Goal: Task Accomplishment & Management: Complete application form

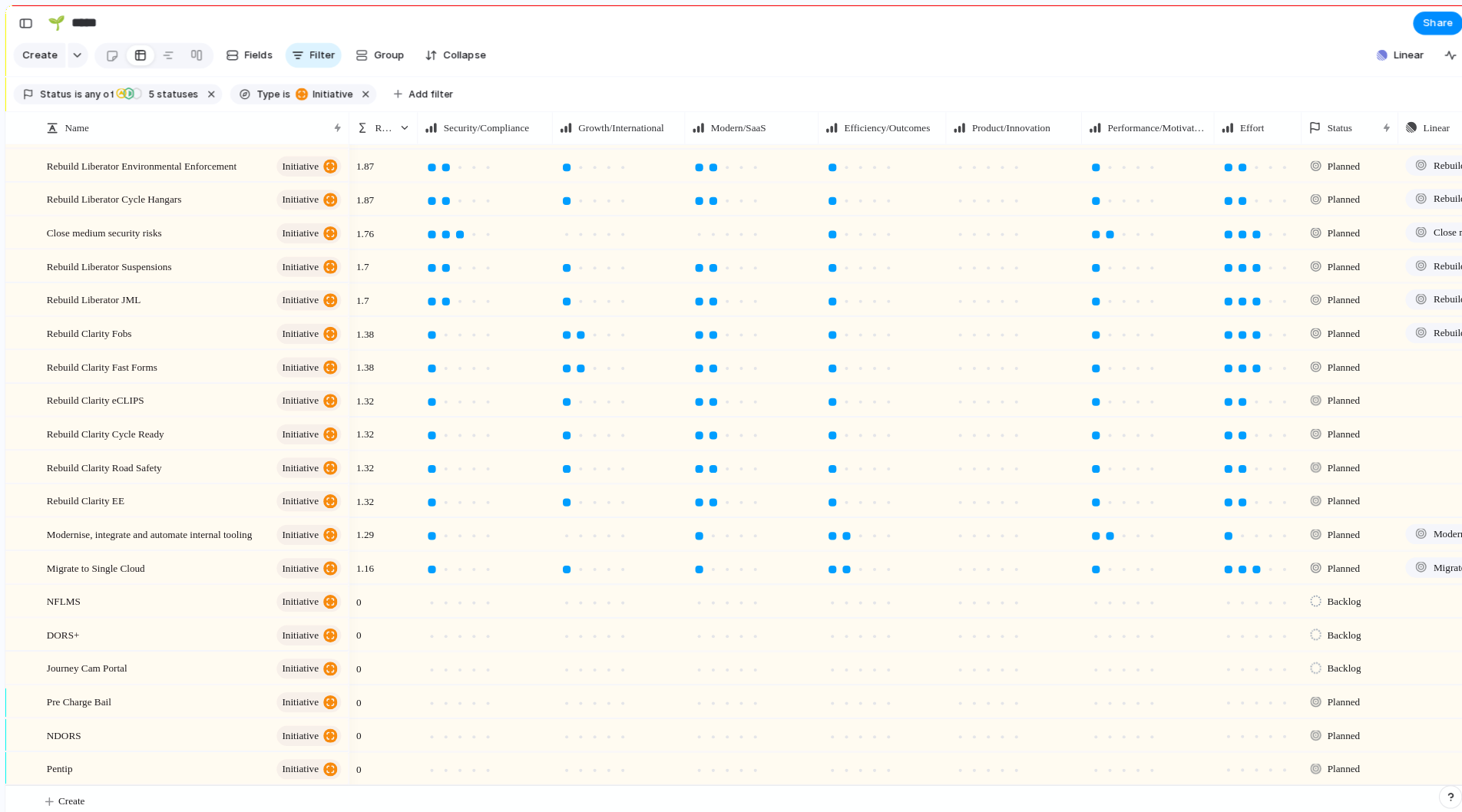
scroll to position [437, 0]
click at [129, 491] on span "Rebuild Clarity EE" at bounding box center [93, 492] width 77 height 18
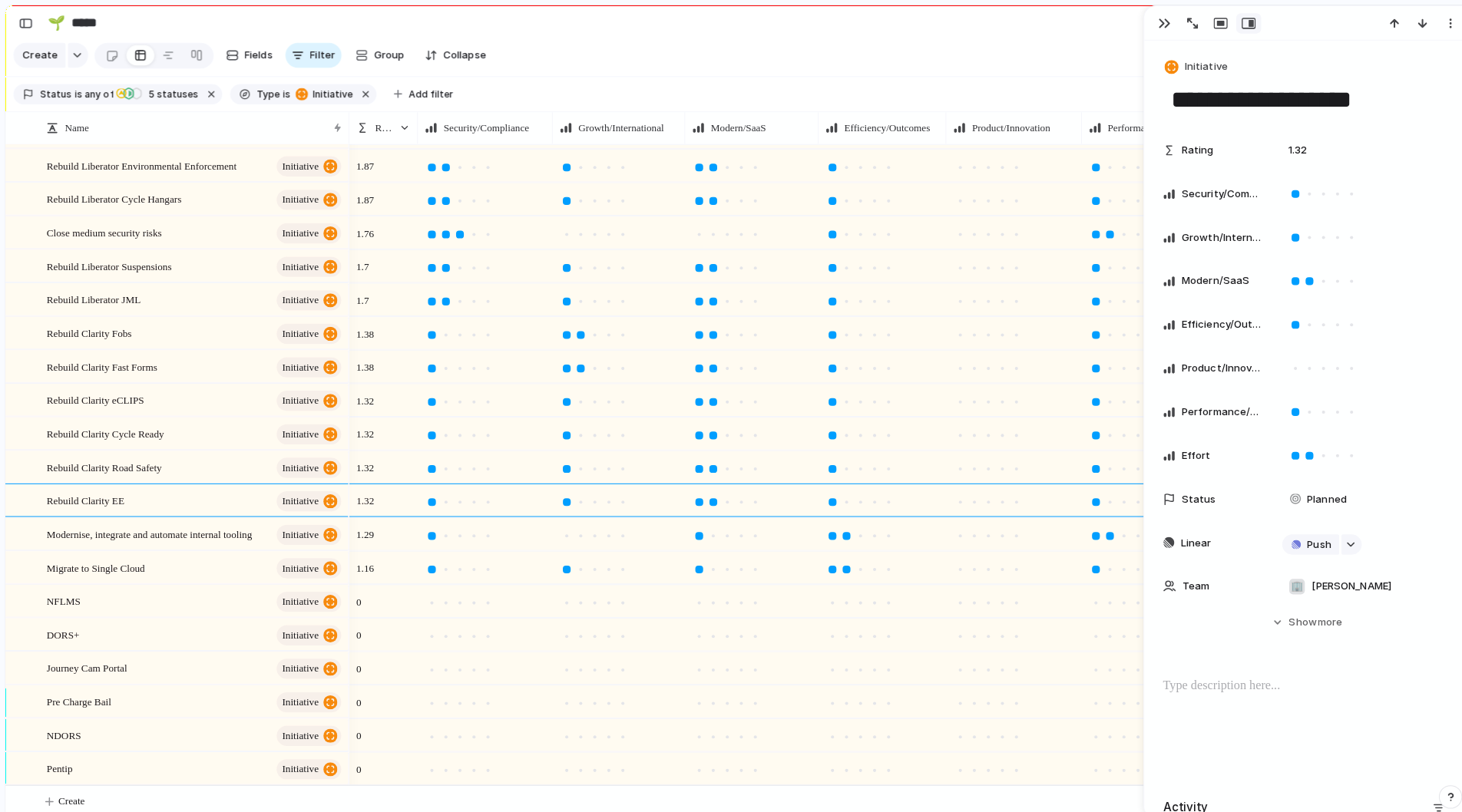
click at [1308, 106] on textarea "**********" at bounding box center [1295, 98] width 272 height 33
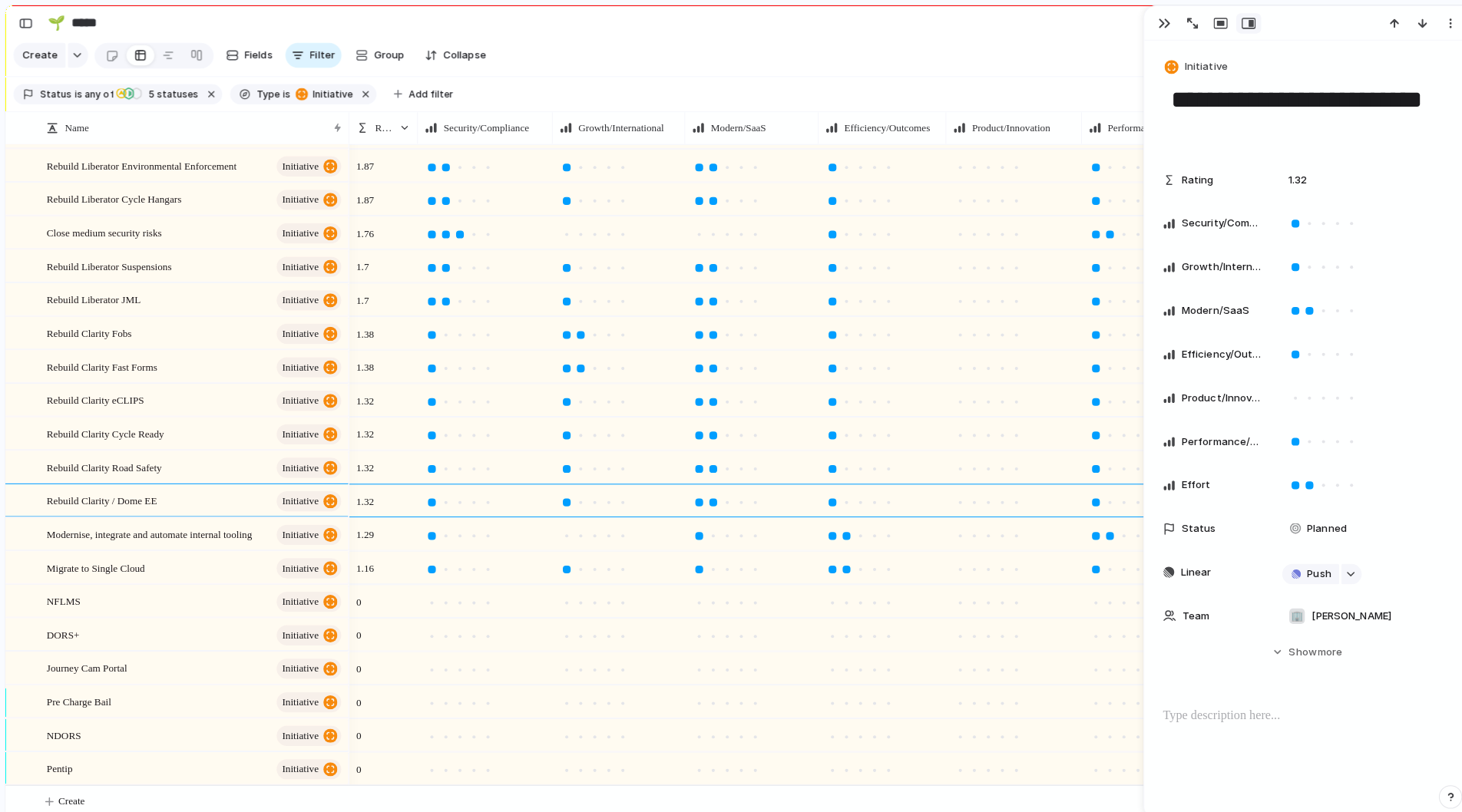
type textarea "**********"
click at [1069, 60] on section "Create Fields Filter Group Zoom Collapse Linear" at bounding box center [735, 57] width 1443 height 36
click at [1149, 24] on div "button" at bounding box center [1154, 22] width 12 height 12
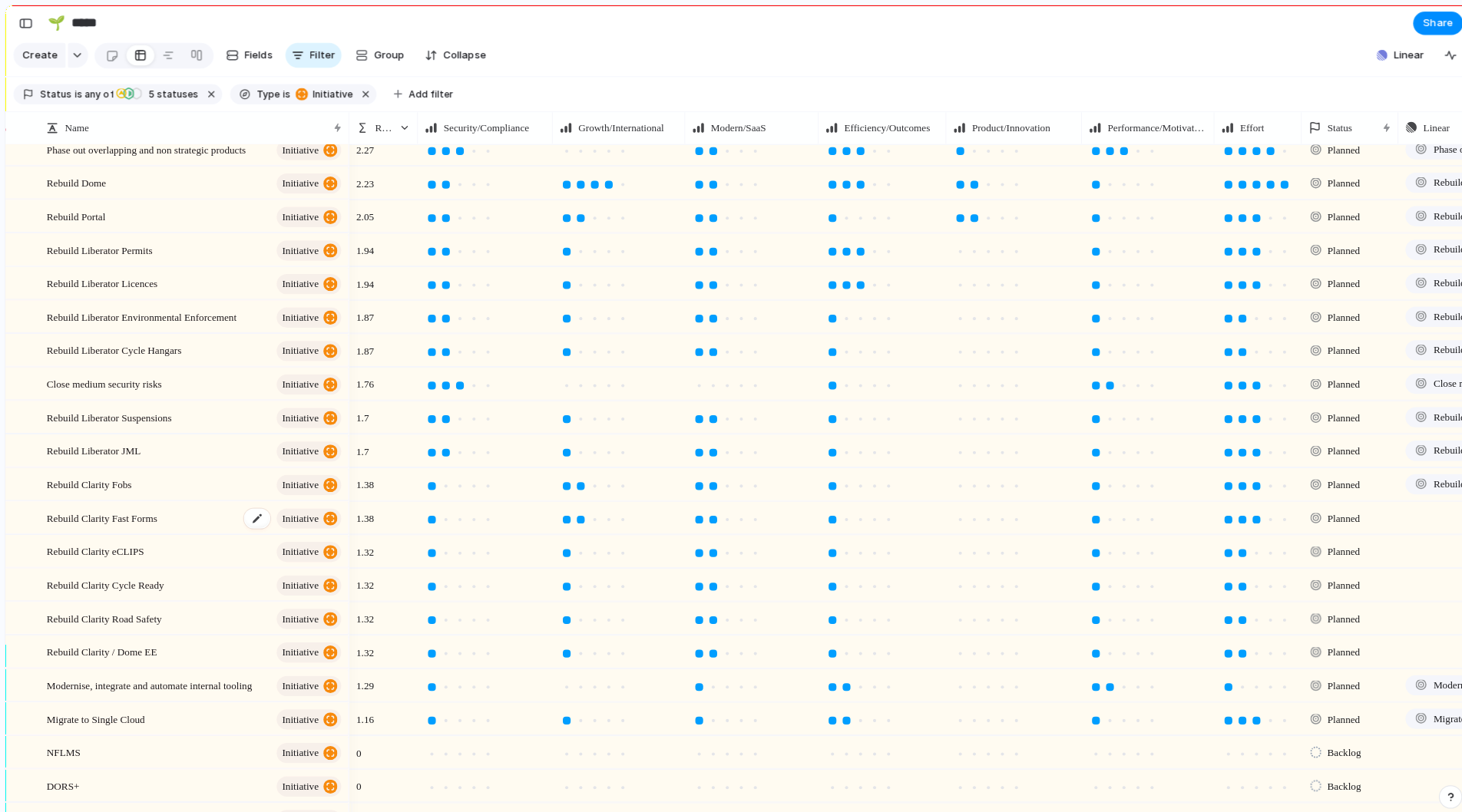
scroll to position [277, 0]
click at [140, 519] on span "Rebuild Clarity Fast Forms" at bounding box center [108, 509] width 109 height 18
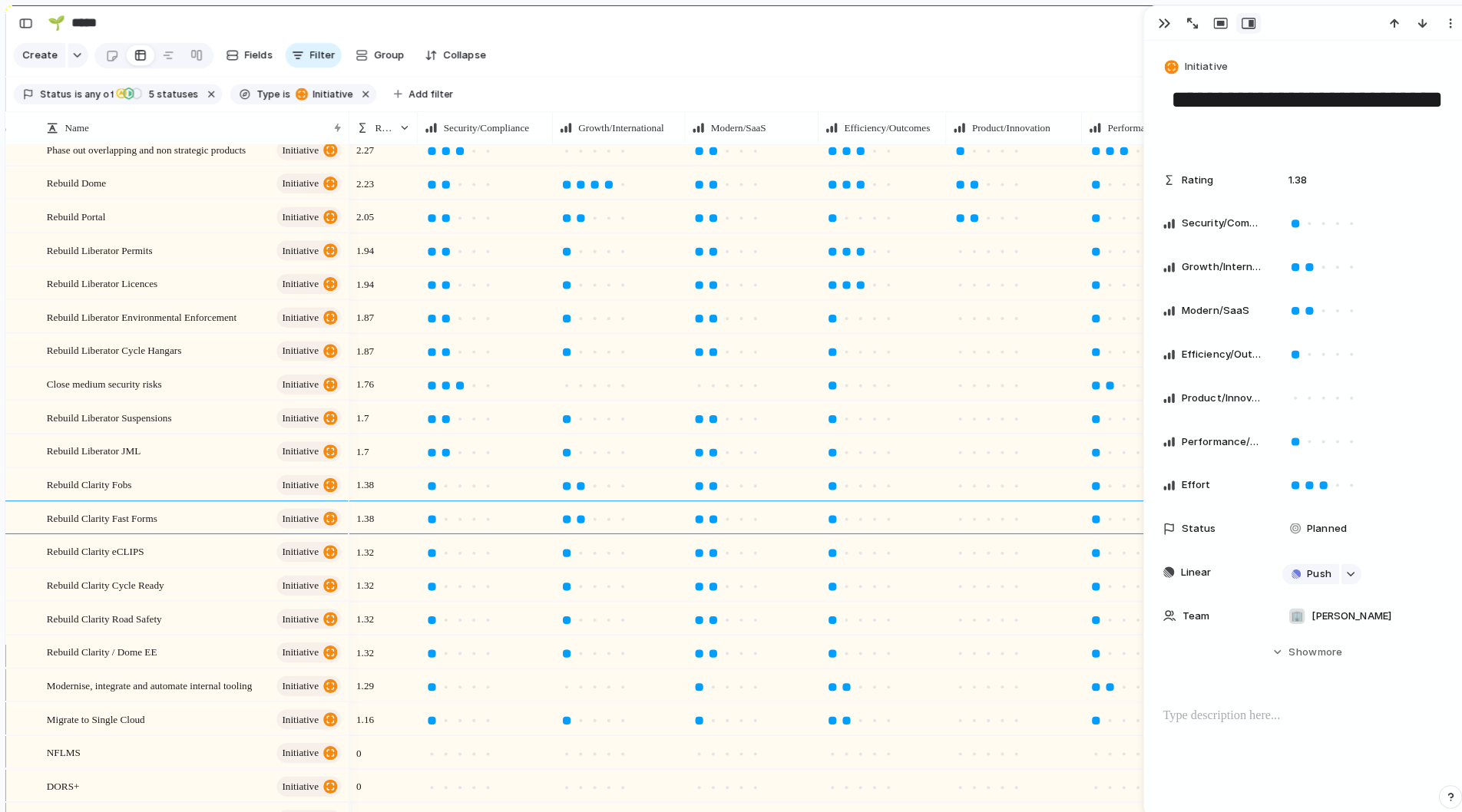
click at [1180, 101] on textarea "**********" at bounding box center [1295, 113] width 272 height 62
click at [1240, 124] on textarea "**********" at bounding box center [1295, 113] width 272 height 62
type textarea "**********"
click at [1116, 57] on section "Create Fields Filter Group Zoom Collapse Linear" at bounding box center [735, 57] width 1443 height 36
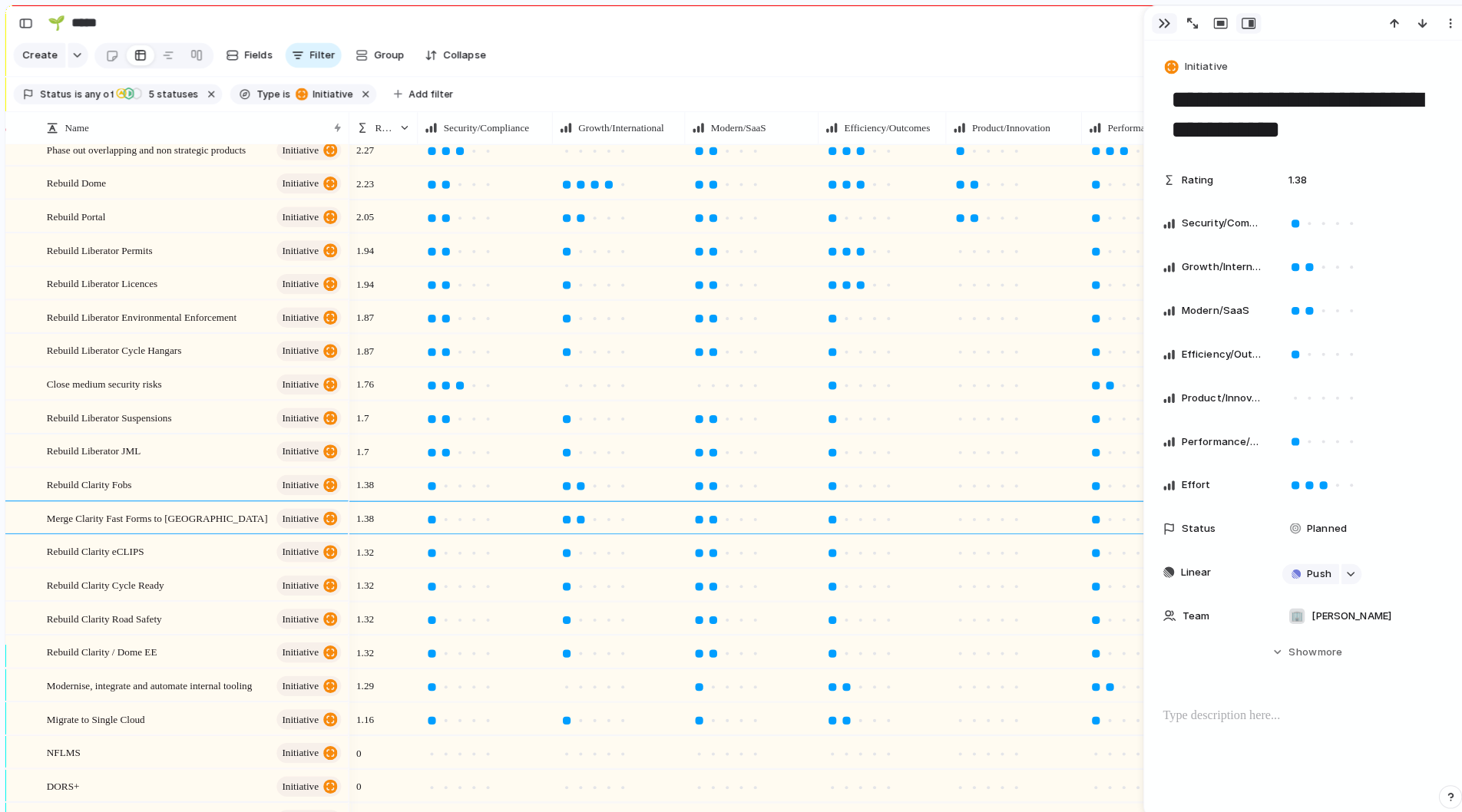
click at [1149, 23] on div "button" at bounding box center [1154, 22] width 12 height 12
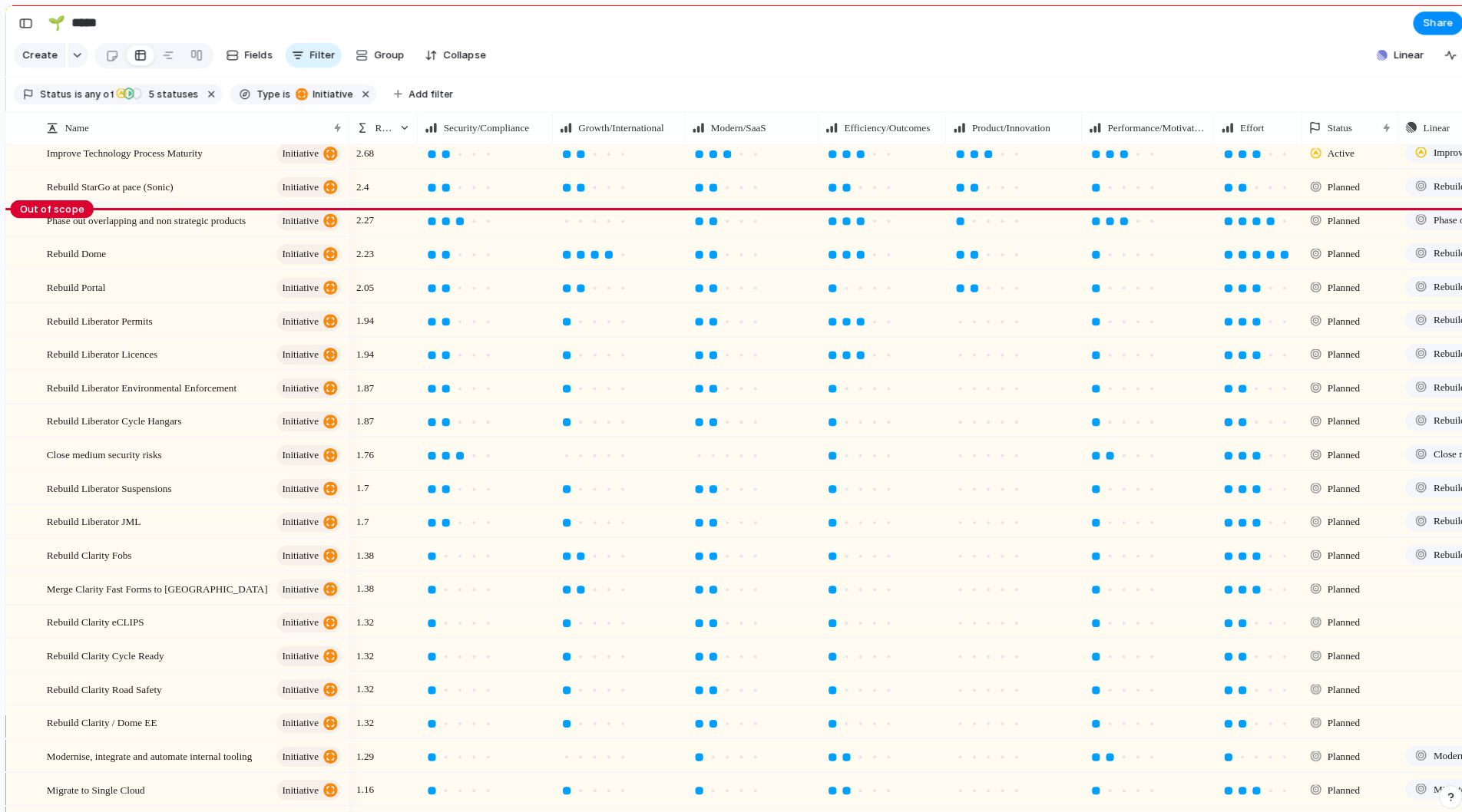
scroll to position [195, 0]
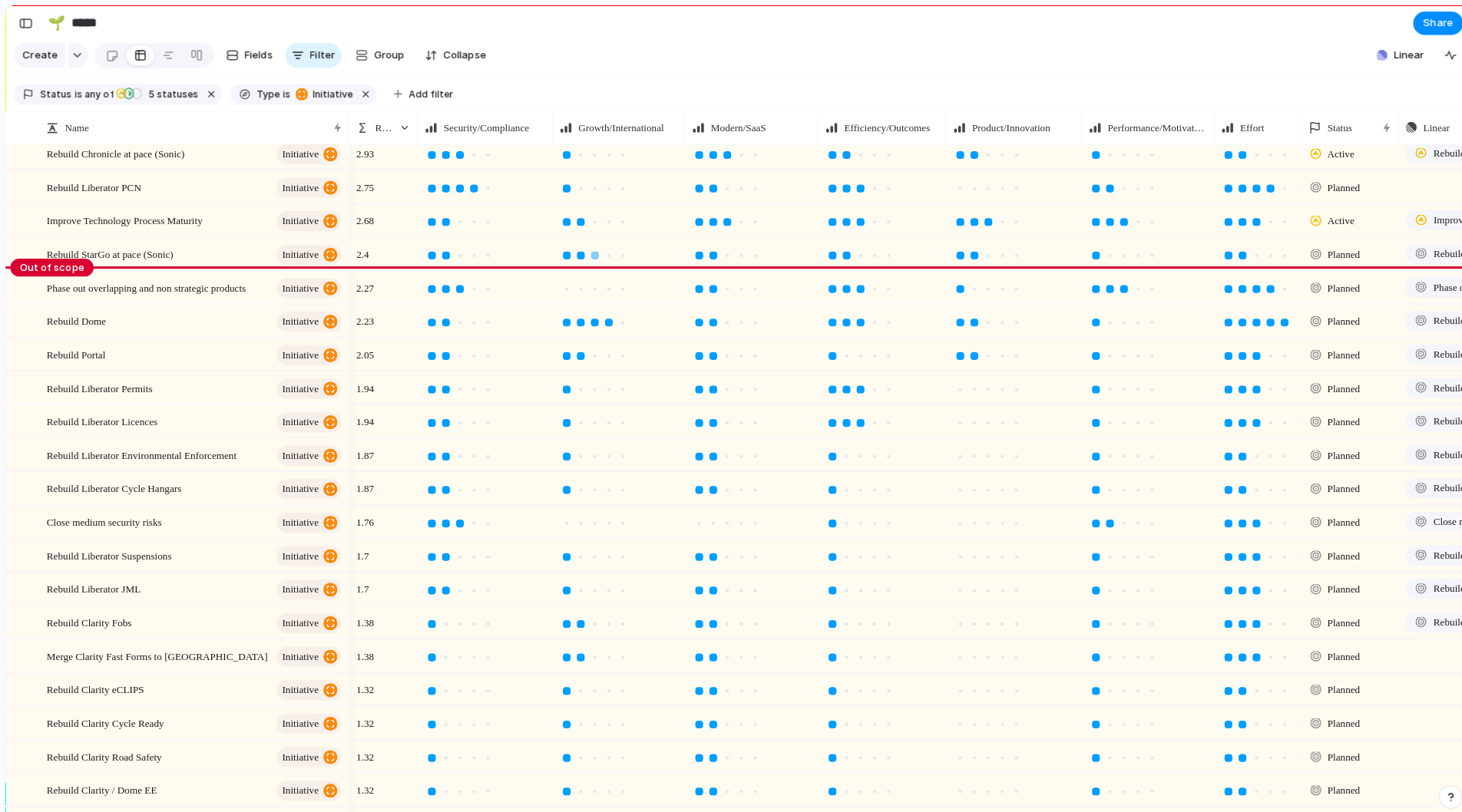
click at [590, 256] on div at bounding box center [594, 251] width 7 height 7
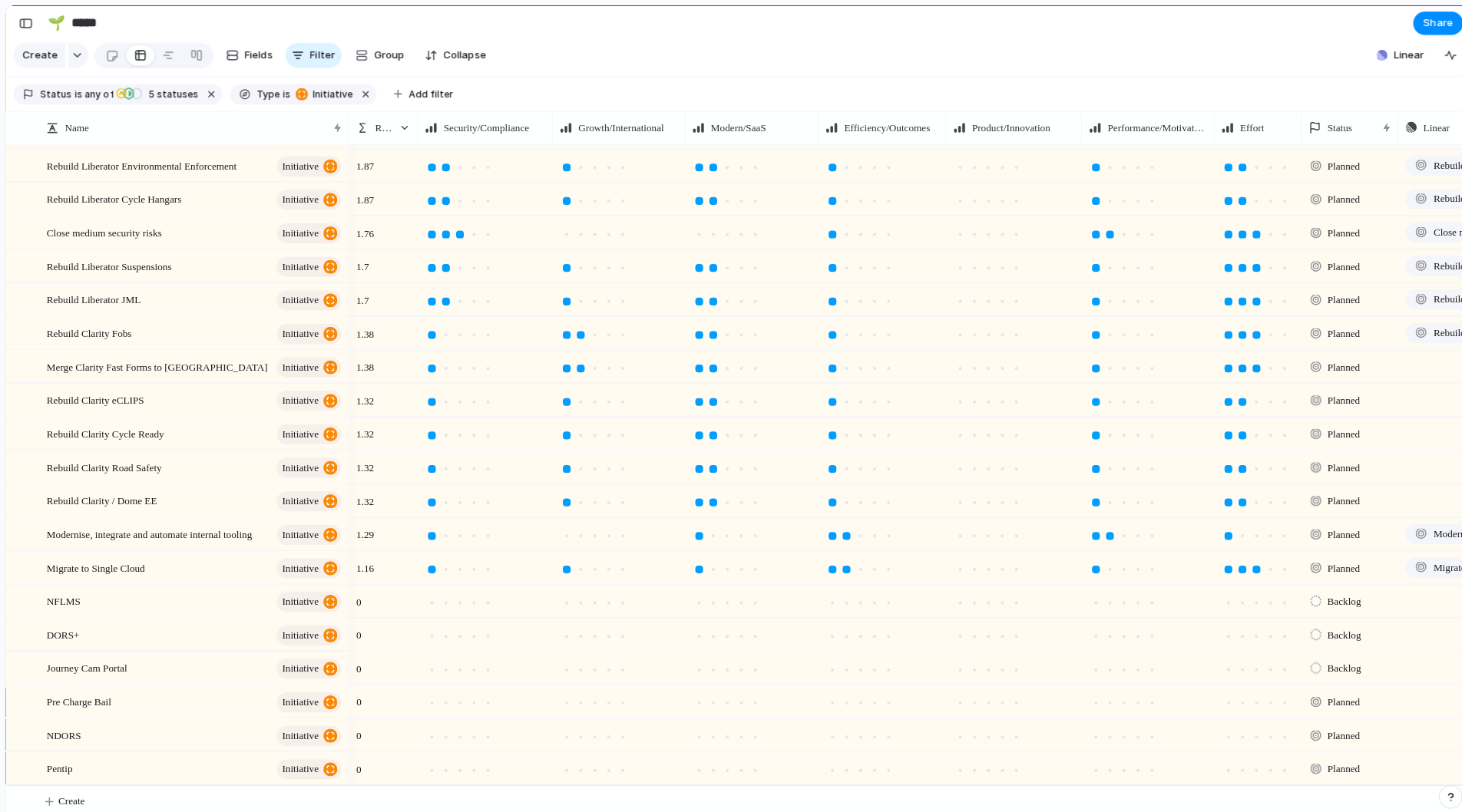
click at [506, 691] on div at bounding box center [485, 691] width 131 height 30
click at [590, 691] on div at bounding box center [594, 693] width 7 height 7
click at [693, 593] on div at bounding box center [696, 594] width 7 height 7
click at [693, 626] on div at bounding box center [696, 627] width 7 height 7
click at [693, 656] on div at bounding box center [696, 660] width 7 height 7
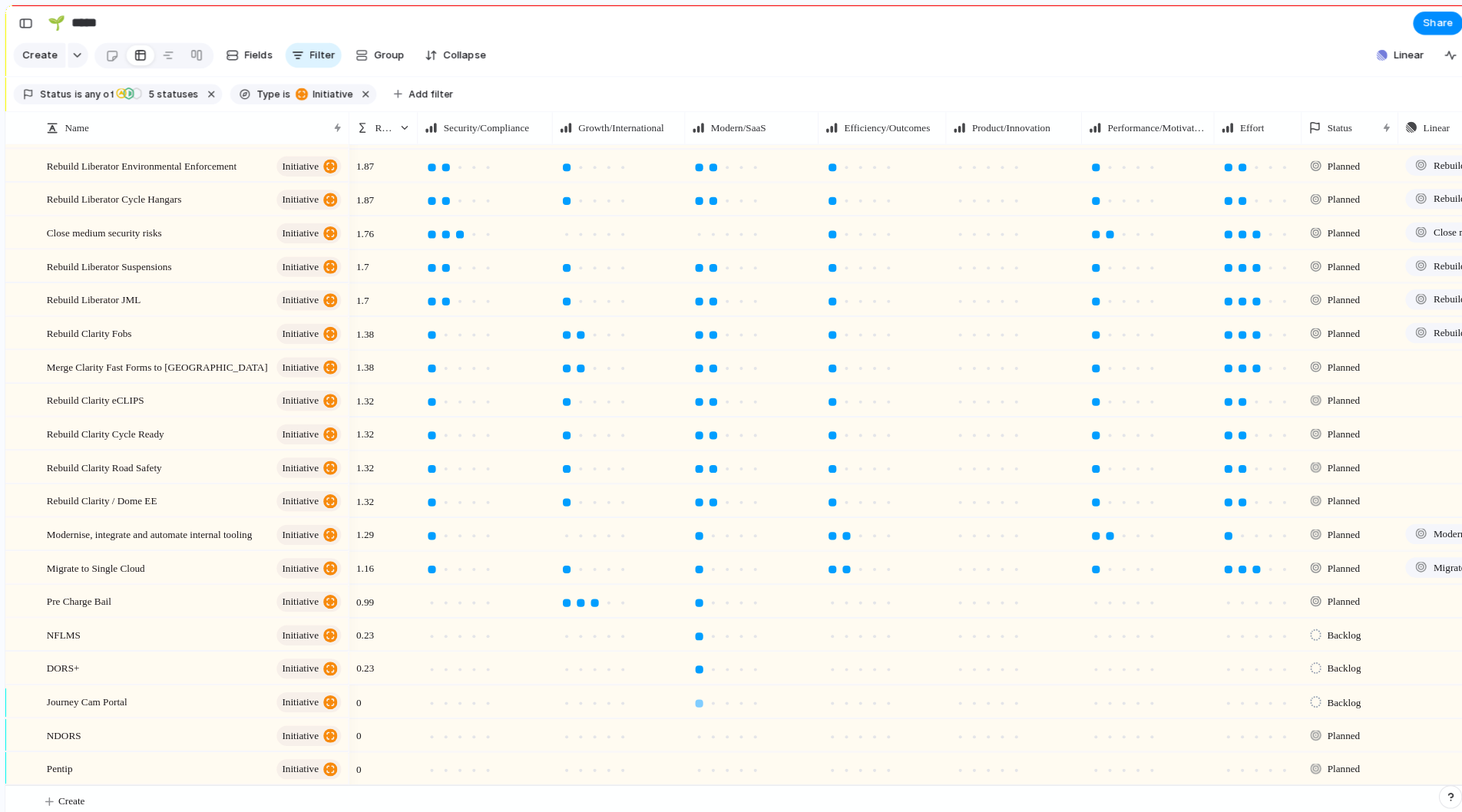
click at [693, 691] on div at bounding box center [696, 693] width 7 height 7
click at [690, 720] on div at bounding box center [696, 726] width 14 height 14
click at [693, 755] on div at bounding box center [696, 759] width 7 height 7
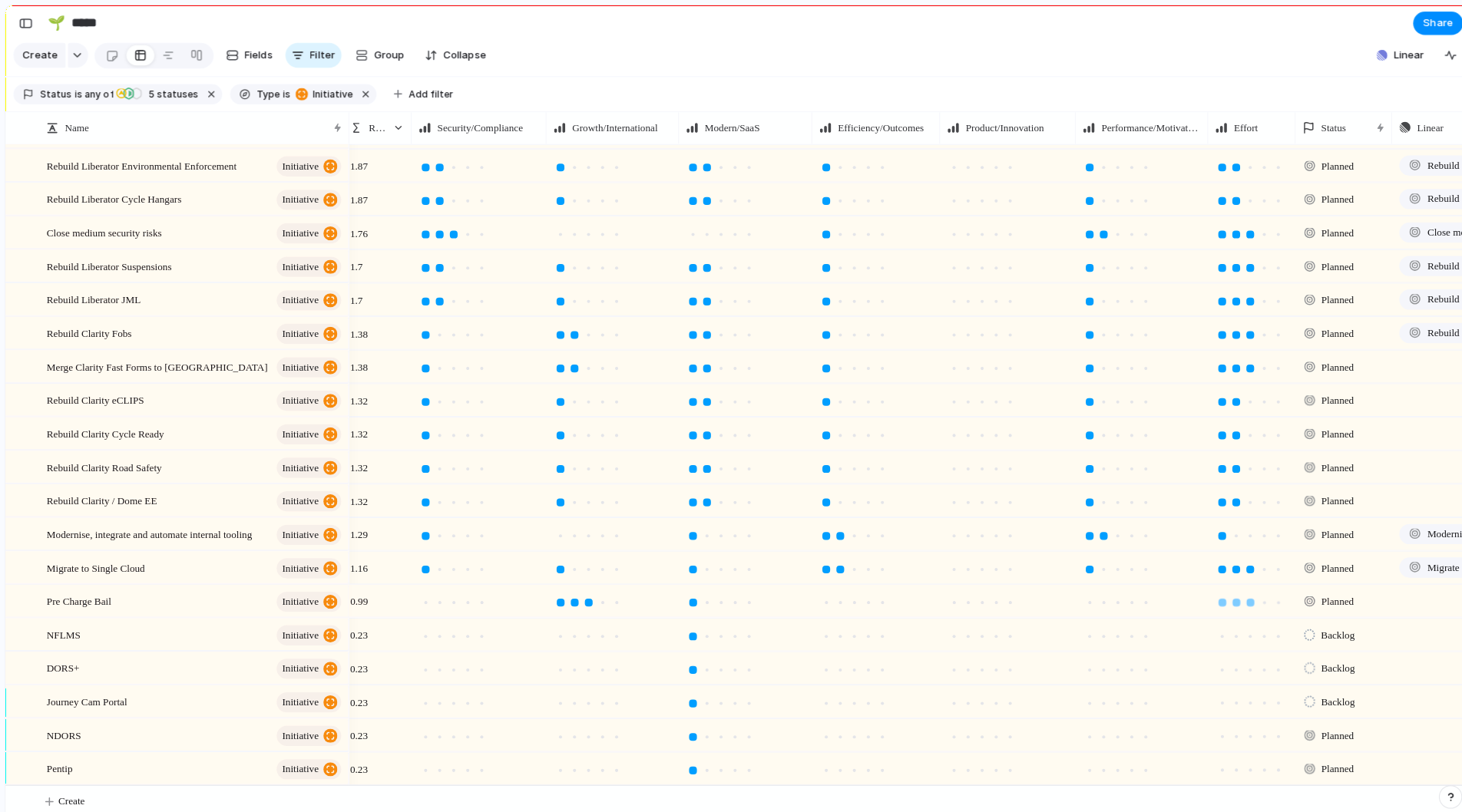
click at [1236, 595] on div at bounding box center [1240, 594] width 7 height 7
click at [583, 661] on div at bounding box center [587, 660] width 7 height 7
click at [1236, 595] on div at bounding box center [1240, 594] width 7 height 7
click at [423, 564] on div at bounding box center [427, 561] width 7 height 7
click at [423, 562] on div at bounding box center [427, 561] width 7 height 7
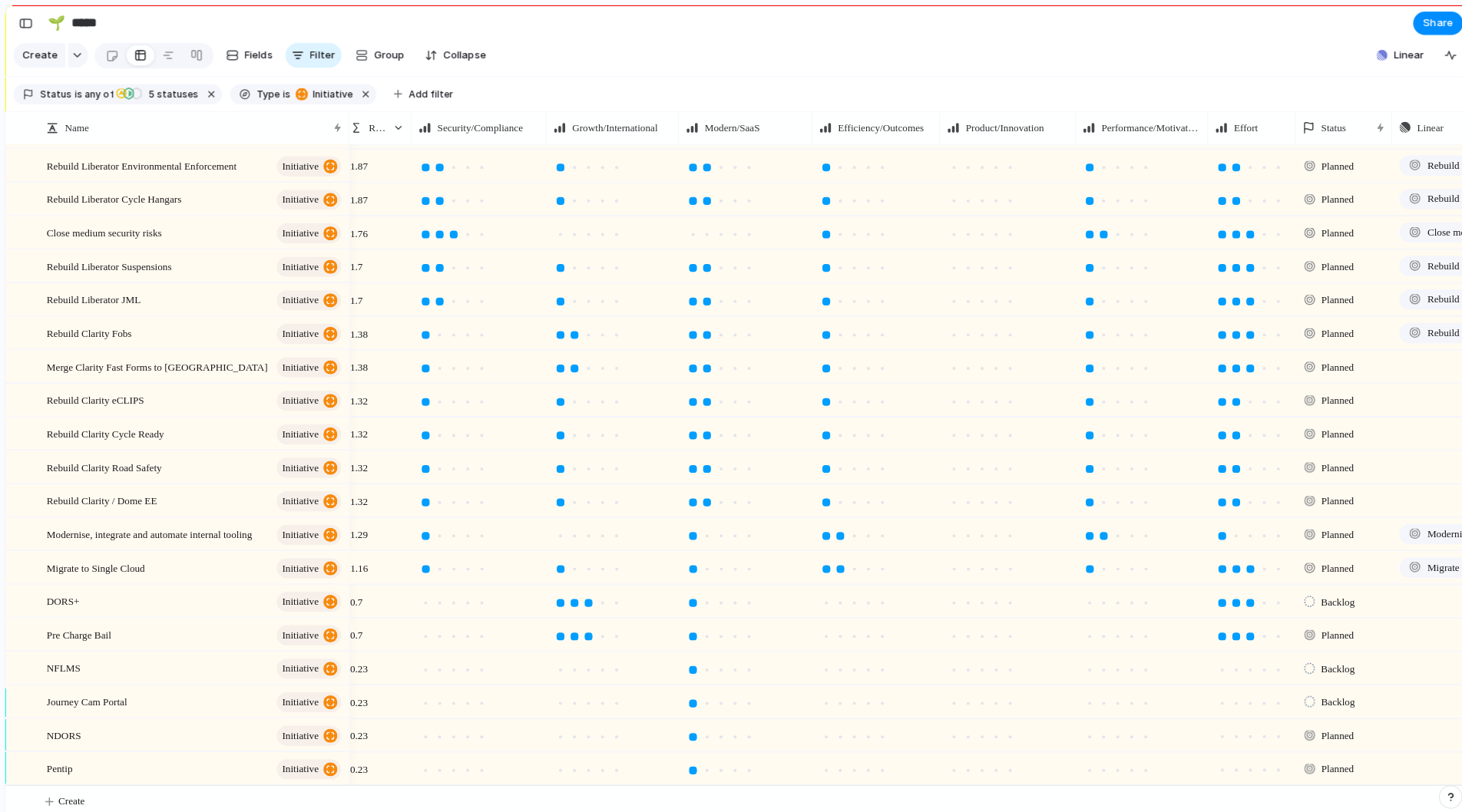
click at [423, 562] on div at bounding box center [427, 561] width 7 height 7
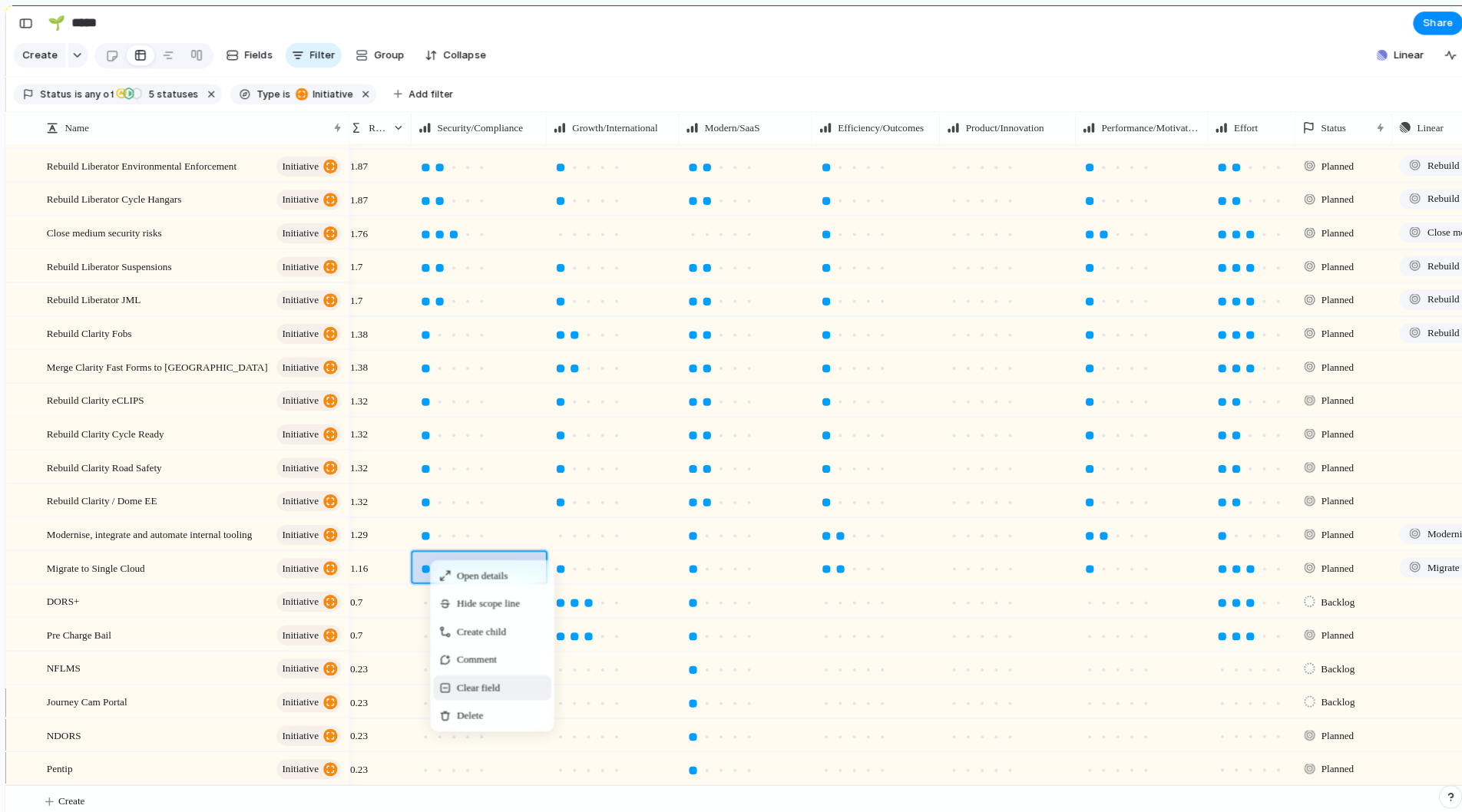
click at [458, 686] on span "Clear field" at bounding box center [479, 677] width 42 height 15
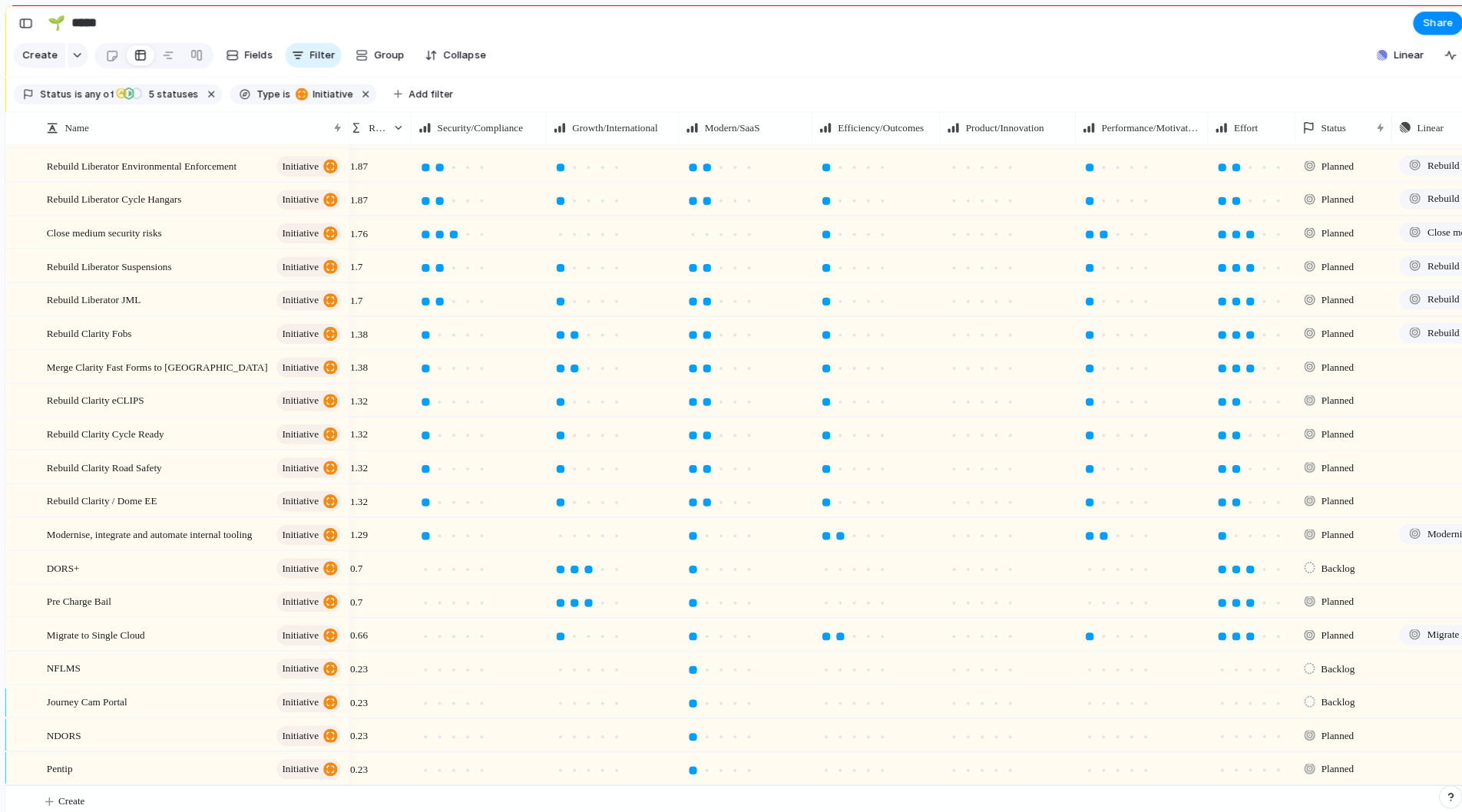
click at [631, 76] on section "Create Fields Filter Group Zoom Collapse Linear" at bounding box center [735, 57] width 1443 height 36
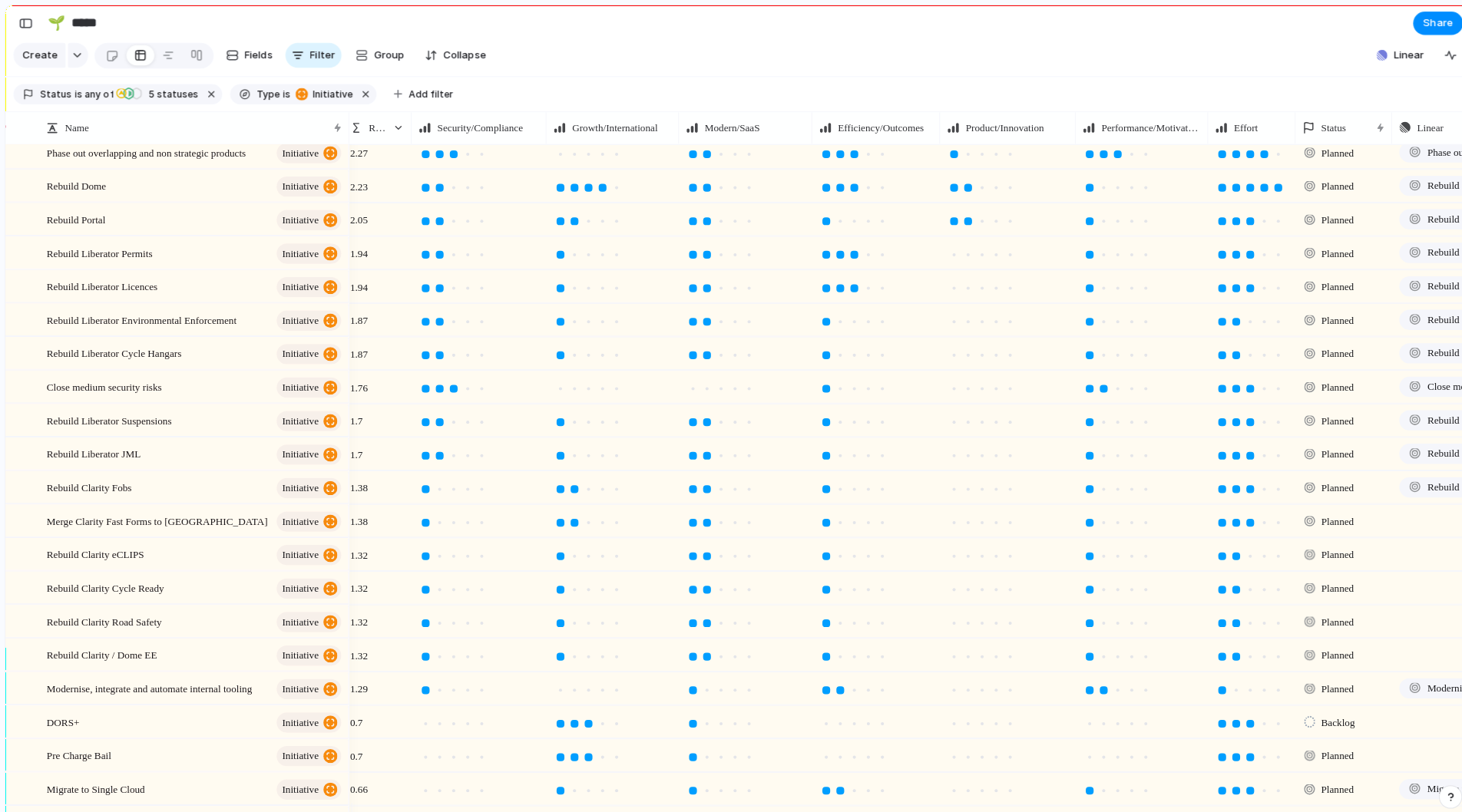
scroll to position [259, 0]
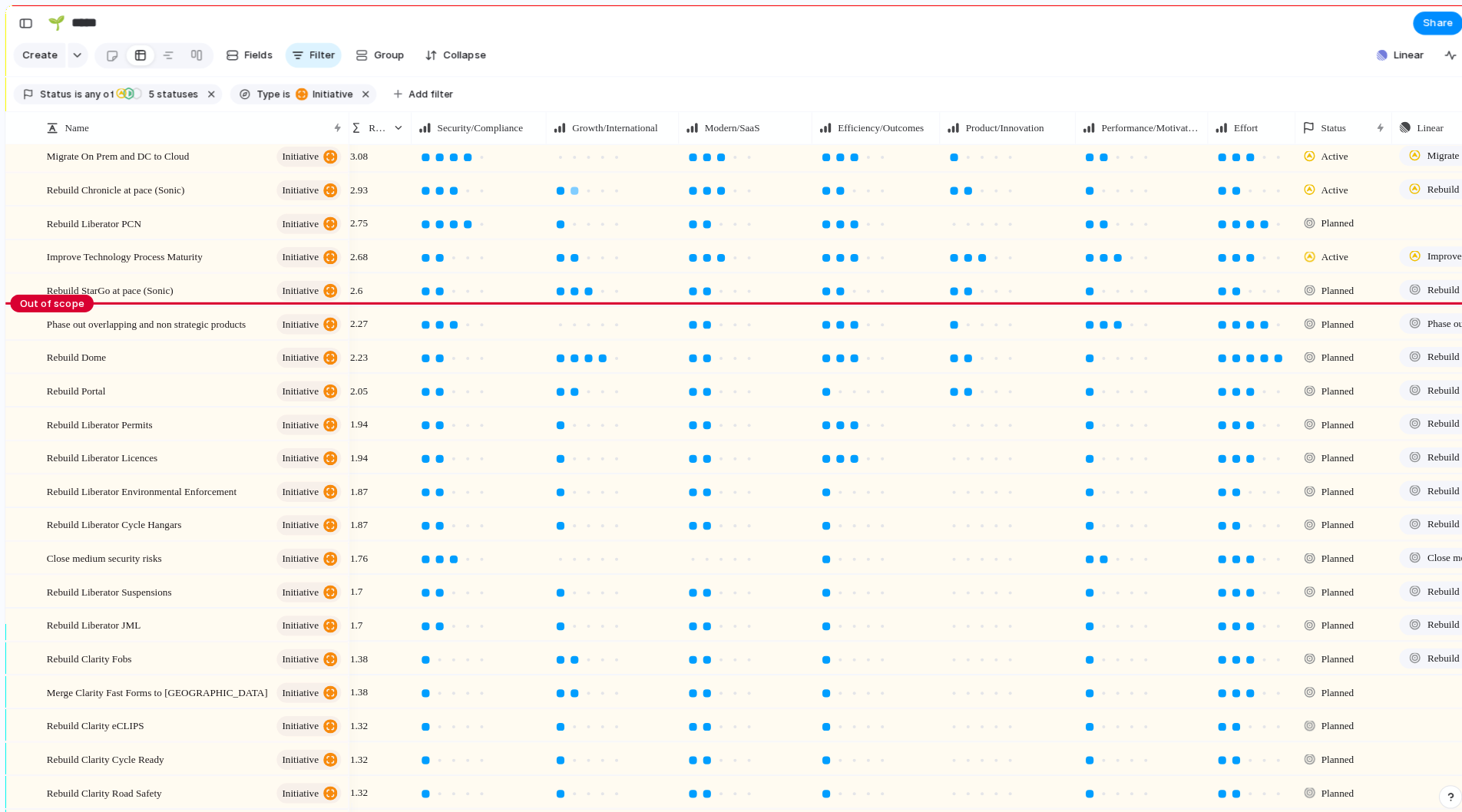
click at [570, 192] on div at bounding box center [574, 188] width 7 height 7
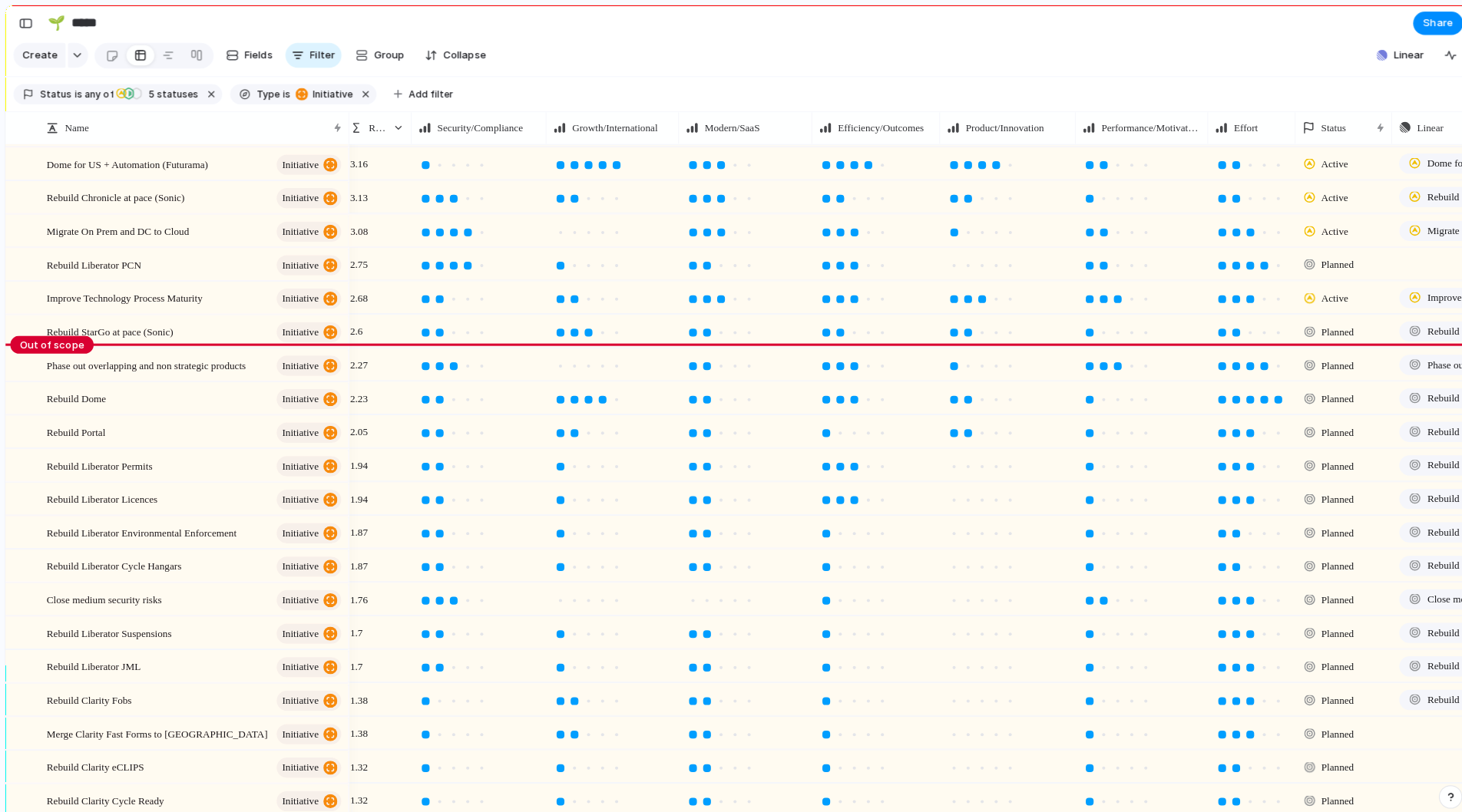
scroll to position [63, 0]
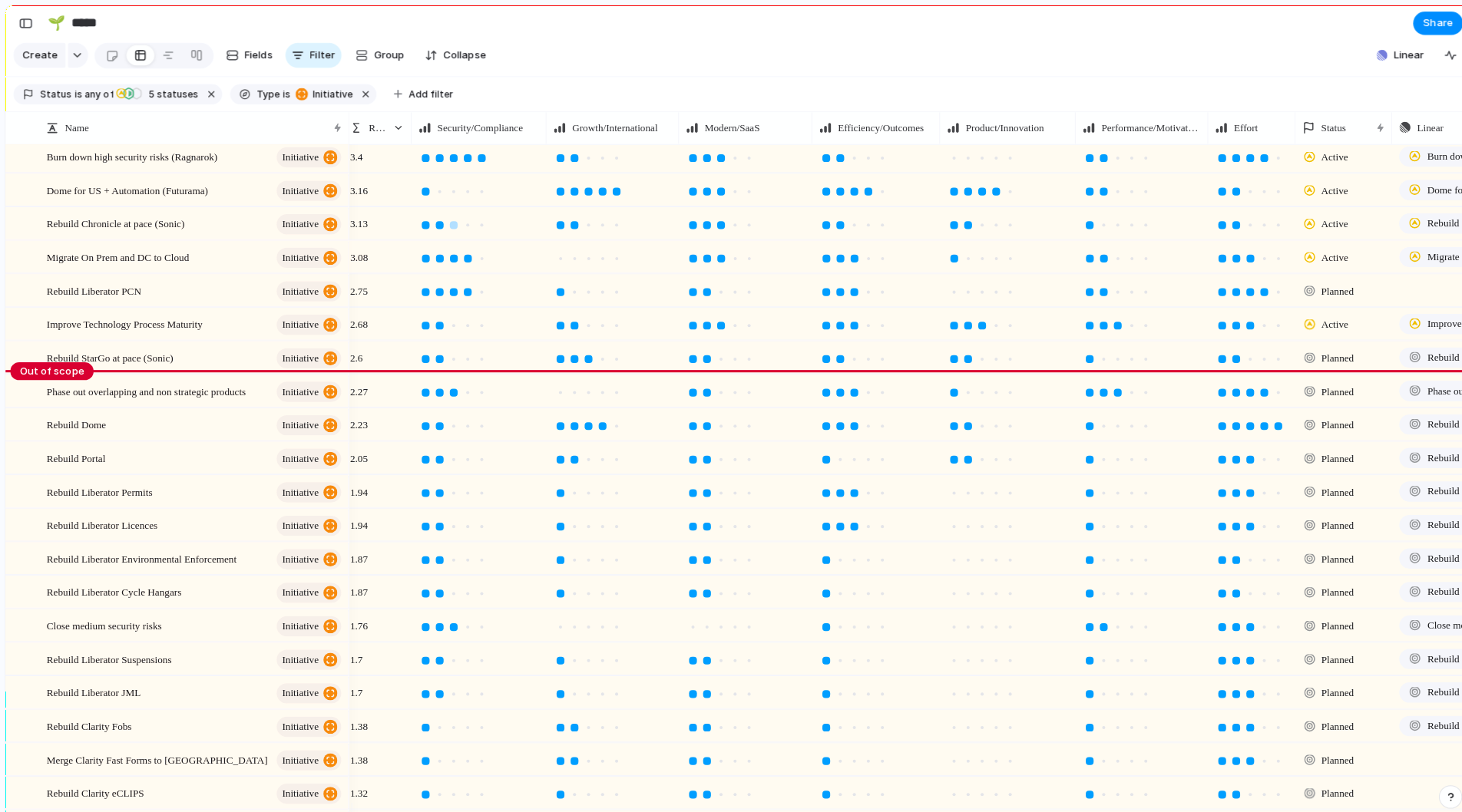
click at [437, 229] on div at bounding box center [440, 221] width 14 height 14
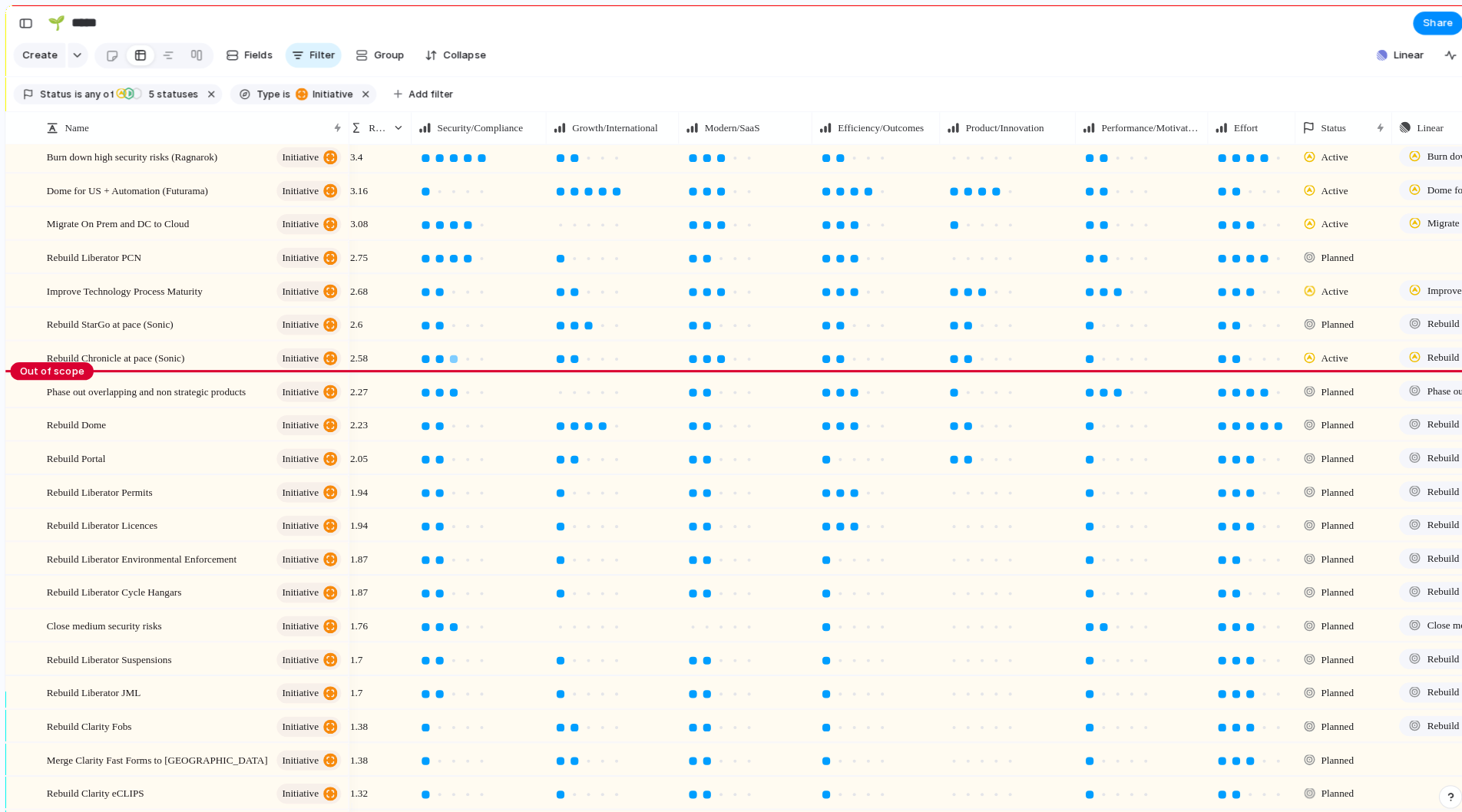
click at [451, 358] on div at bounding box center [454, 354] width 7 height 7
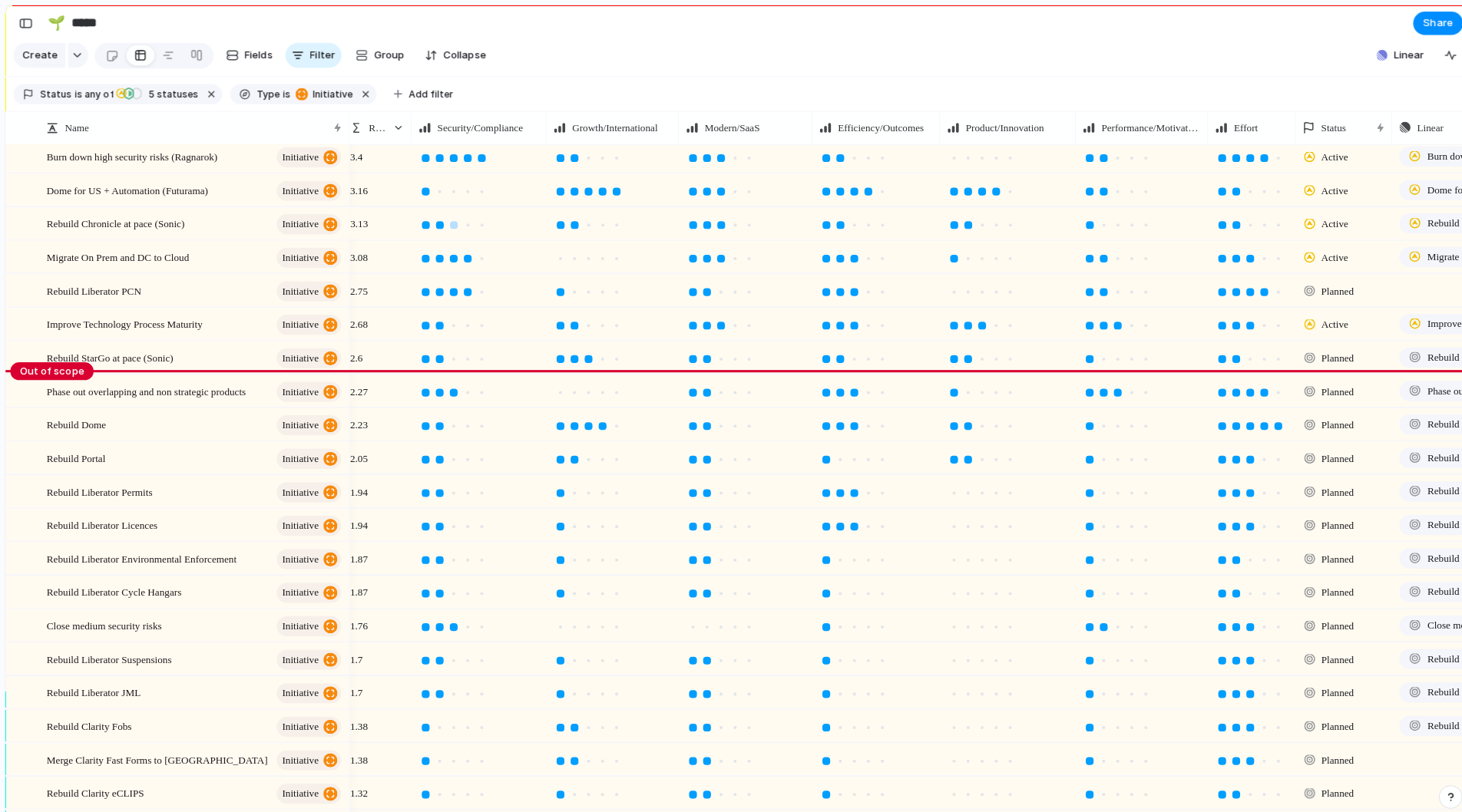
click at [437, 226] on div at bounding box center [440, 221] width 7 height 7
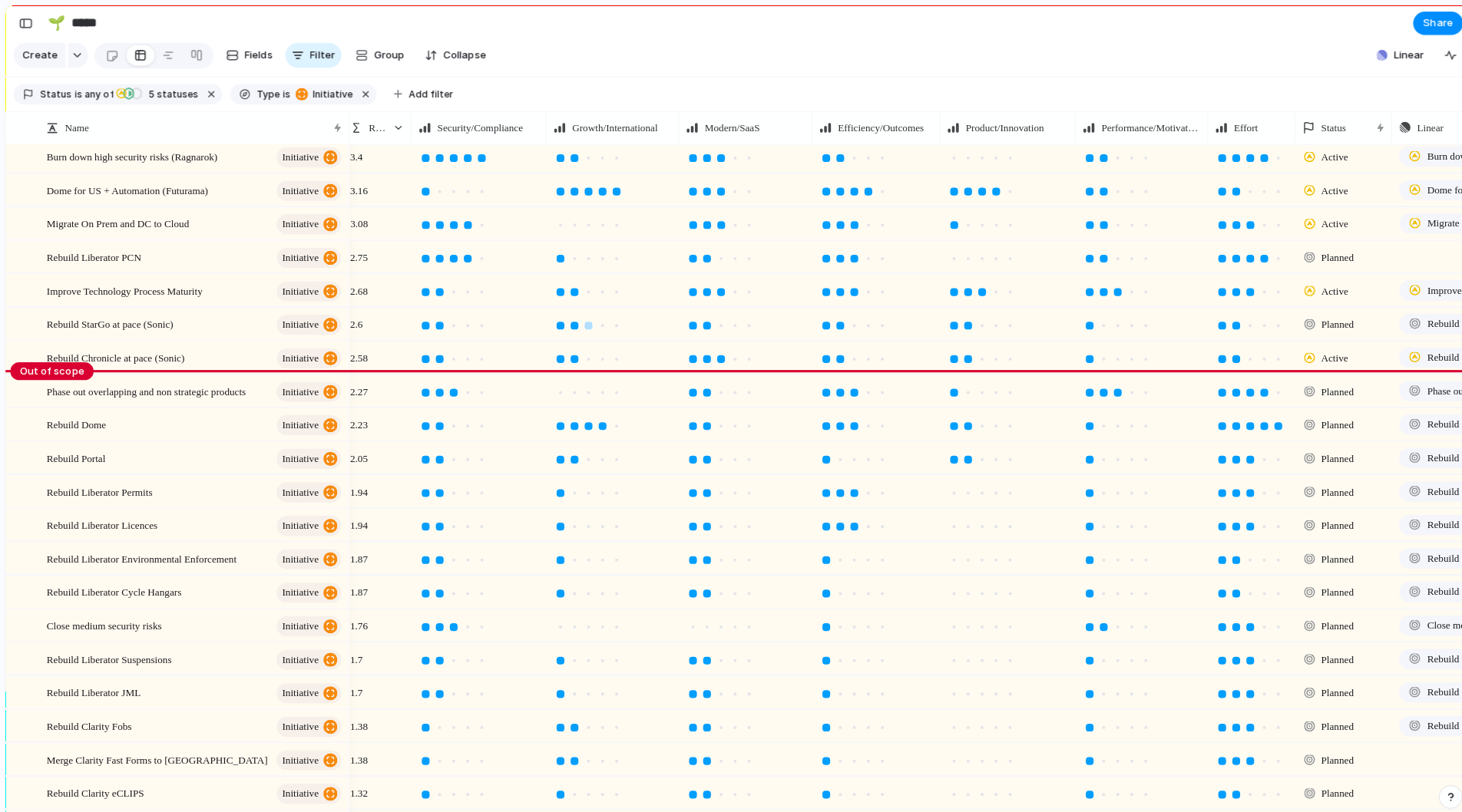
click at [570, 324] on div at bounding box center [574, 321] width 7 height 7
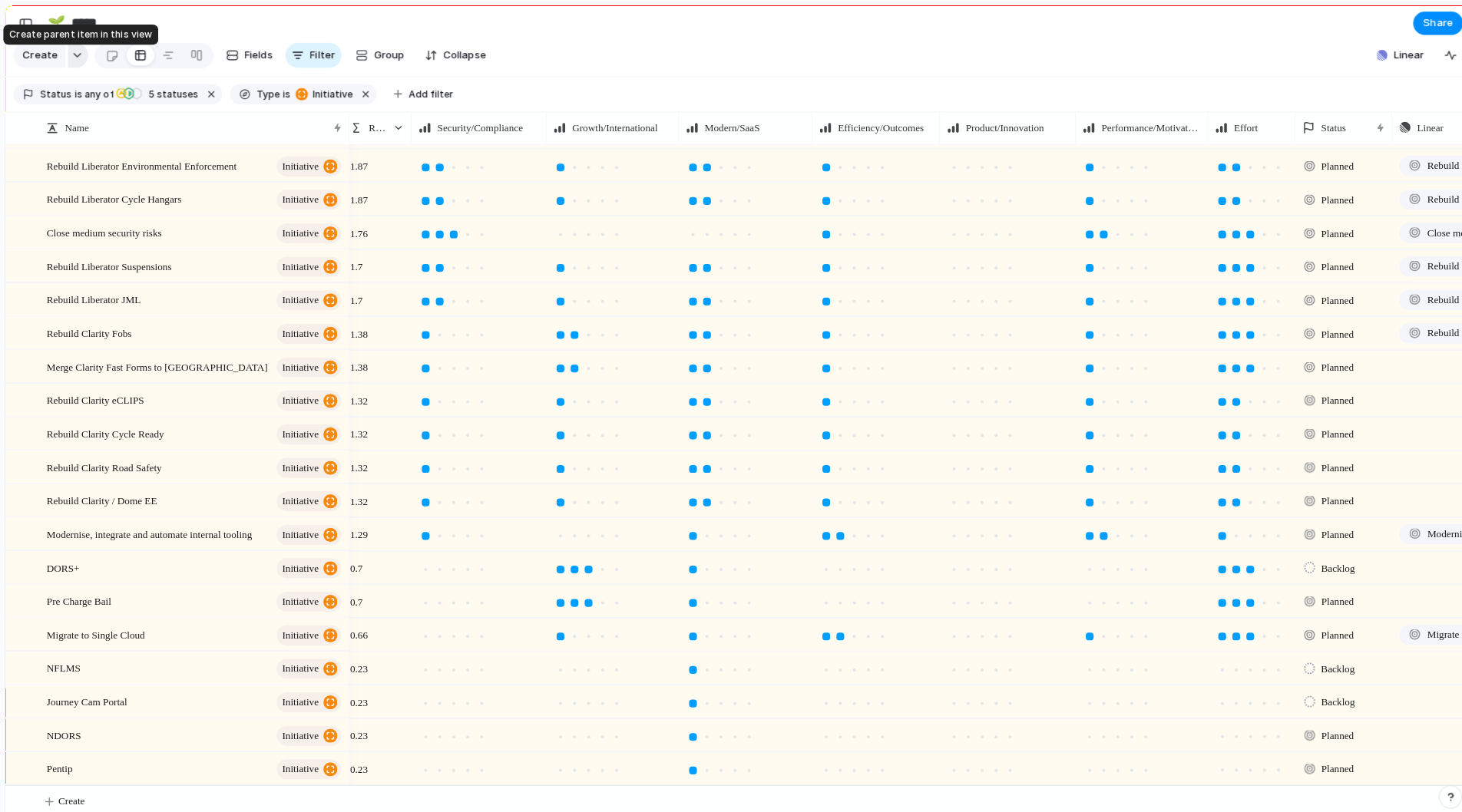
click at [75, 65] on button "button" at bounding box center [84, 54] width 20 height 24
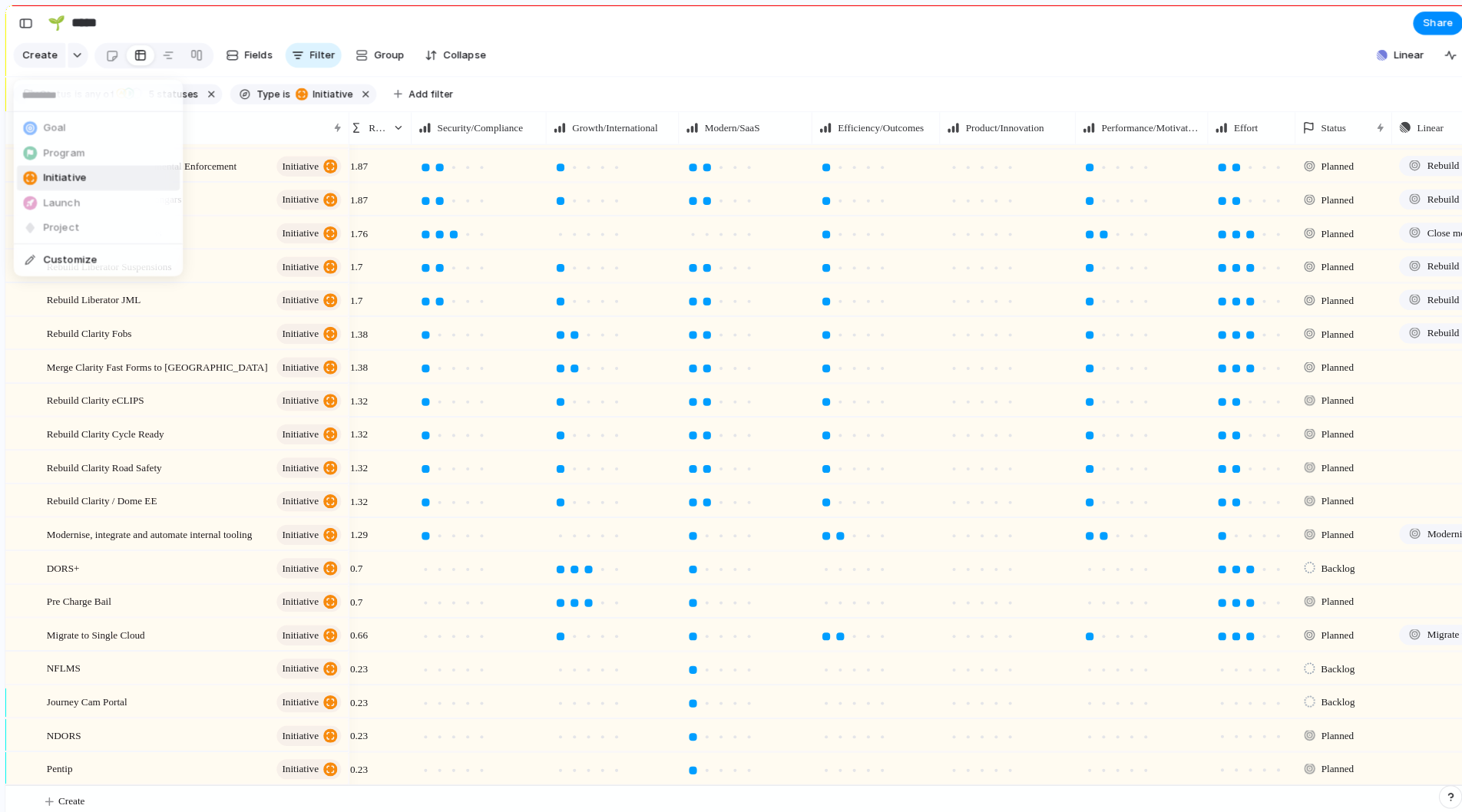
click at [81, 176] on span "Initiative" at bounding box center [71, 176] width 42 height 15
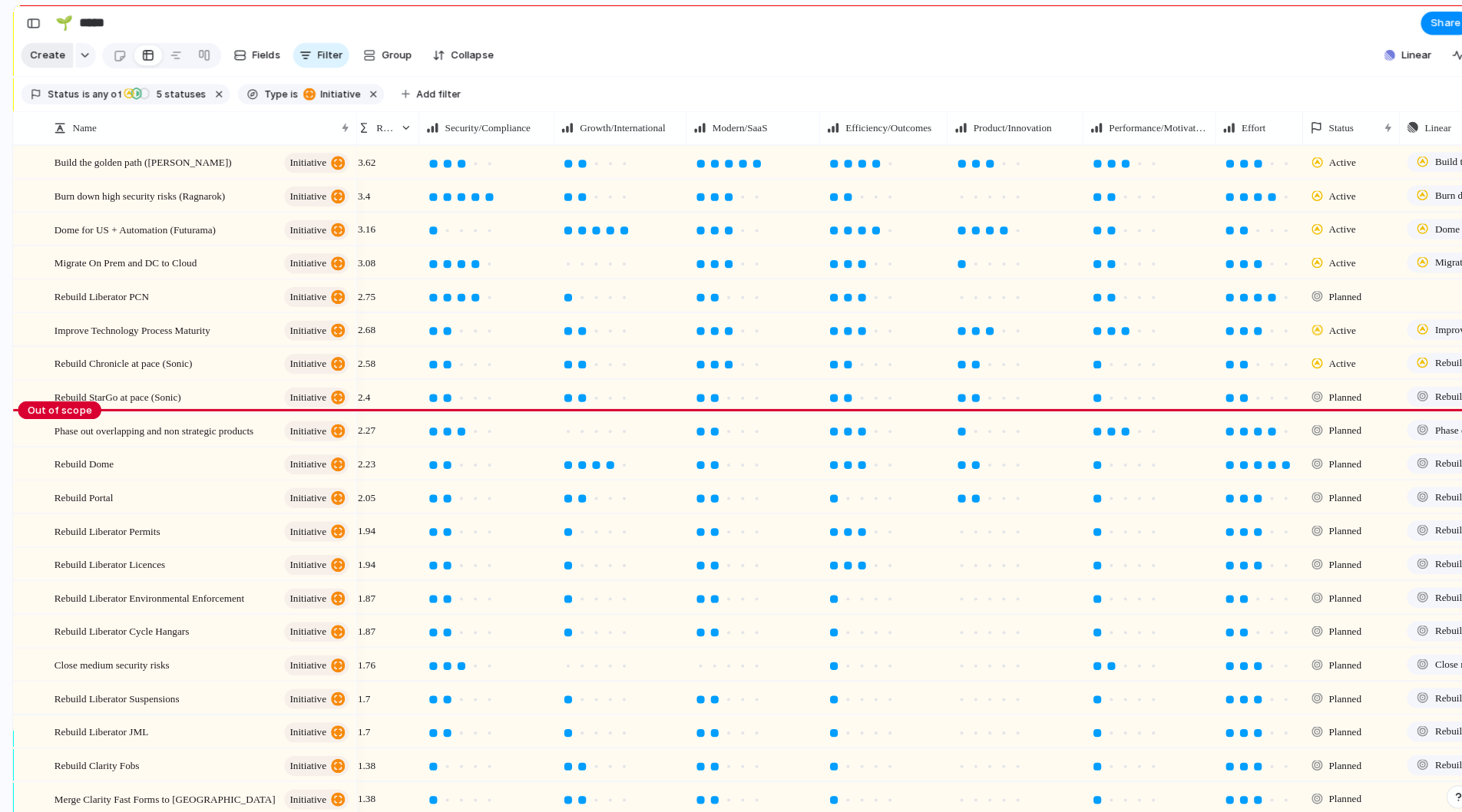
click at [49, 56] on span "Create" at bounding box center [47, 54] width 35 height 15
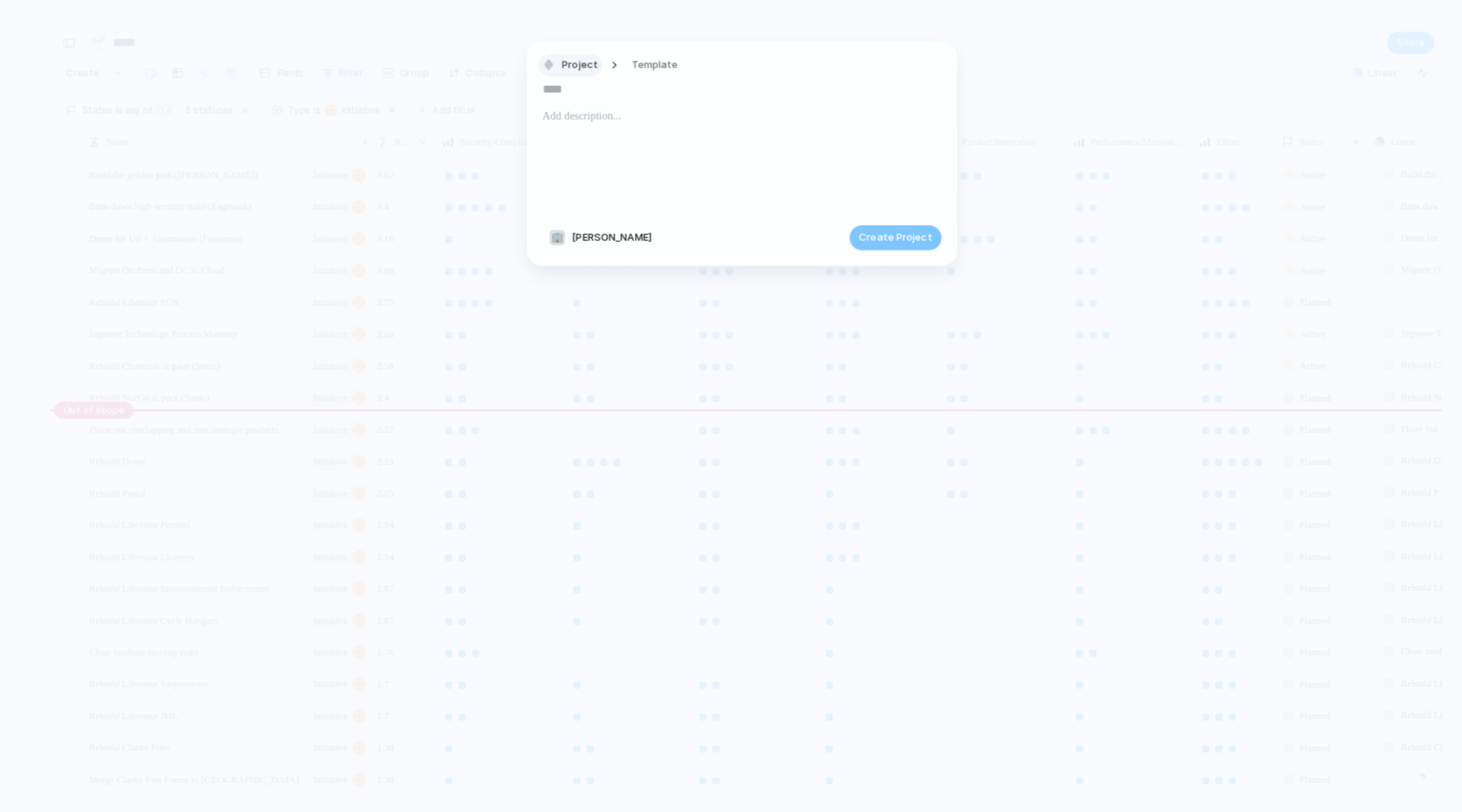
click at [583, 60] on span "Project" at bounding box center [571, 64] width 36 height 15
click at [580, 174] on span "Initiative" at bounding box center [580, 178] width 42 height 15
click at [603, 92] on input "text" at bounding box center [731, 88] width 394 height 24
type input "**********"
click at [896, 233] on span "Create Initiative" at bounding box center [879, 234] width 79 height 15
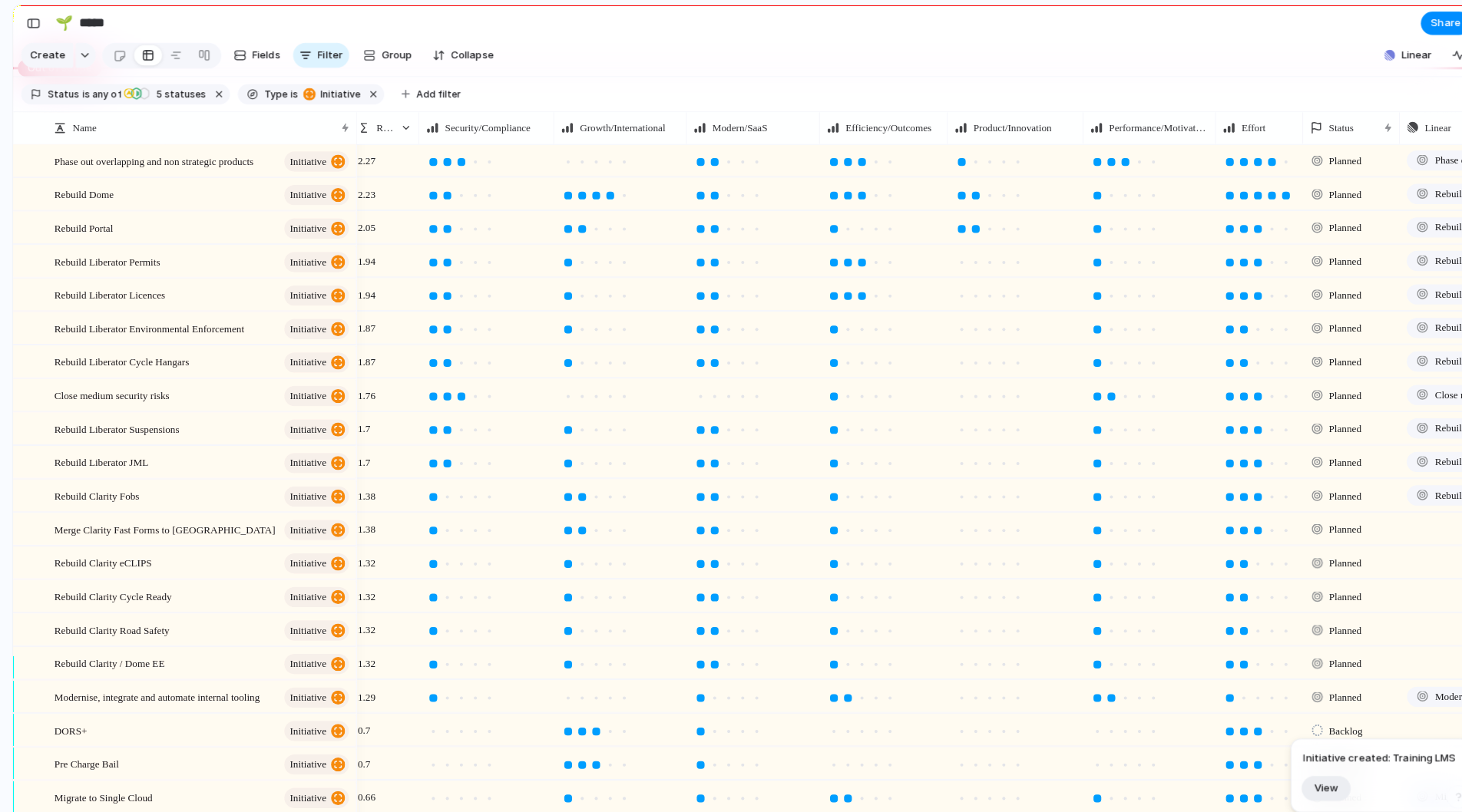
scroll to position [432, 0]
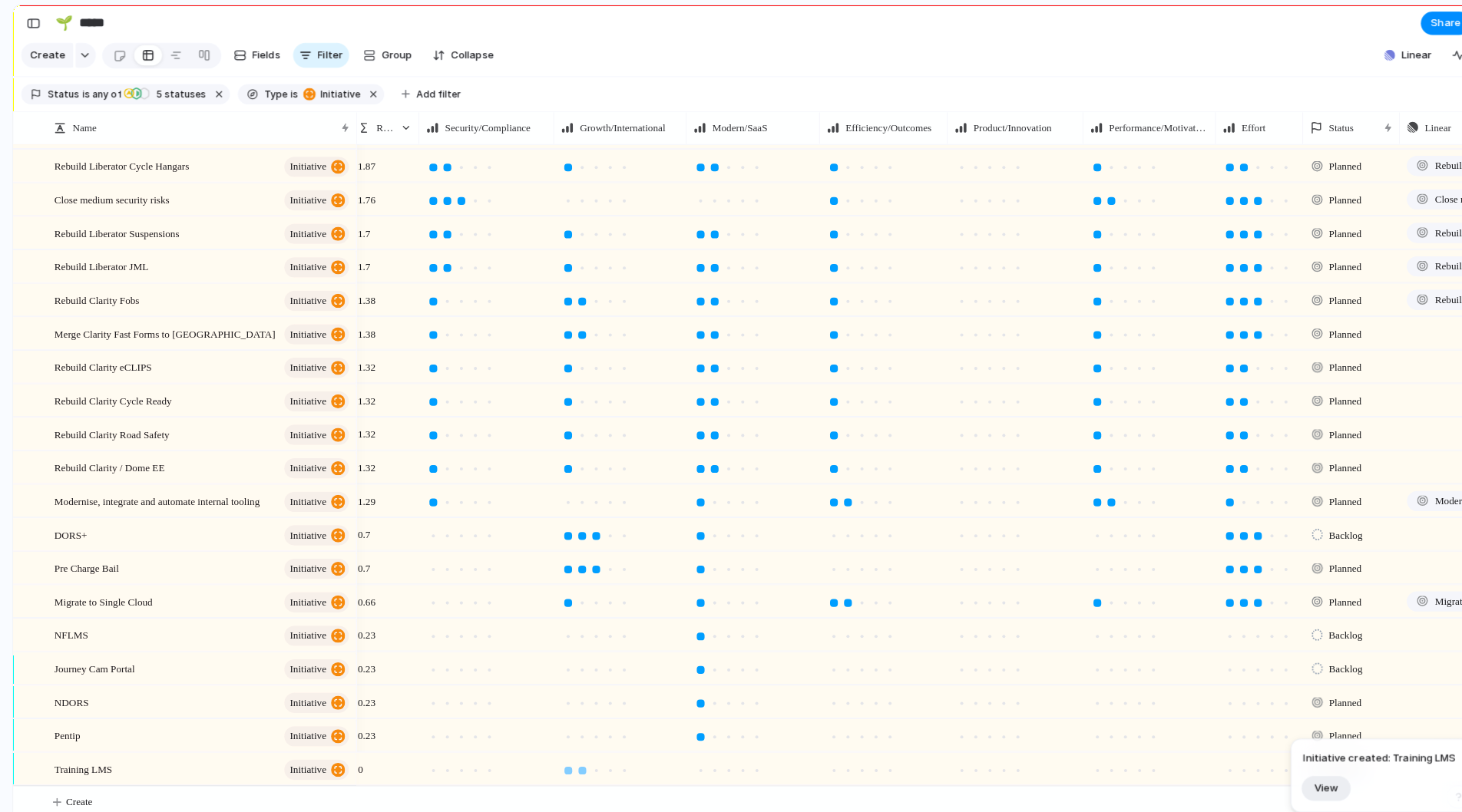
click at [576, 760] on div at bounding box center [574, 759] width 7 height 7
click at [691, 627] on div at bounding box center [690, 627] width 7 height 7
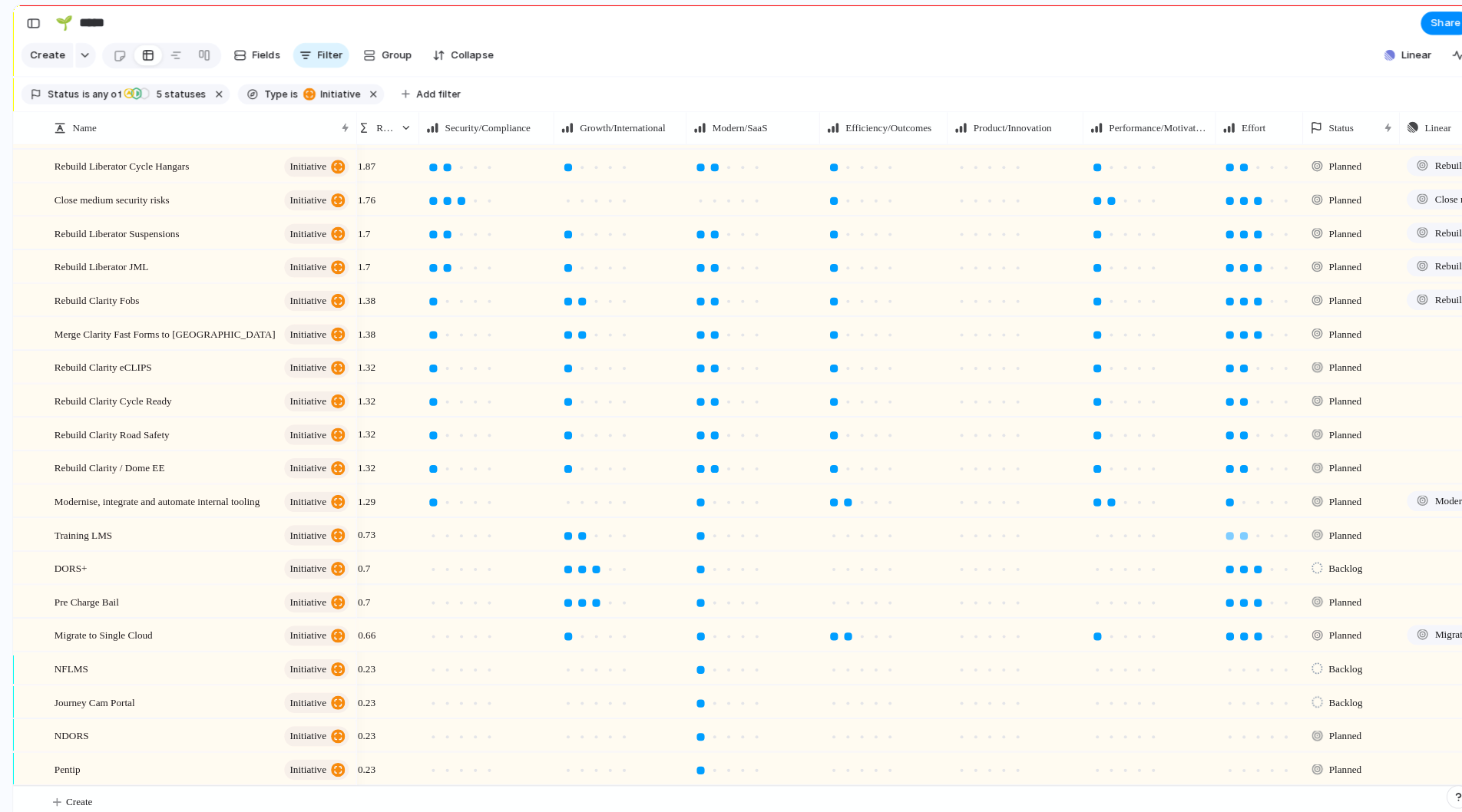
click at [1228, 524] on div at bounding box center [1226, 528] width 7 height 7
click at [572, 691] on div at bounding box center [574, 693] width 7 height 7
click at [1237, 527] on div at bounding box center [1240, 528] width 7 height 7
click at [587, 758] on div at bounding box center [587, 759] width 7 height 7
click at [1238, 525] on div at bounding box center [1240, 528] width 7 height 7
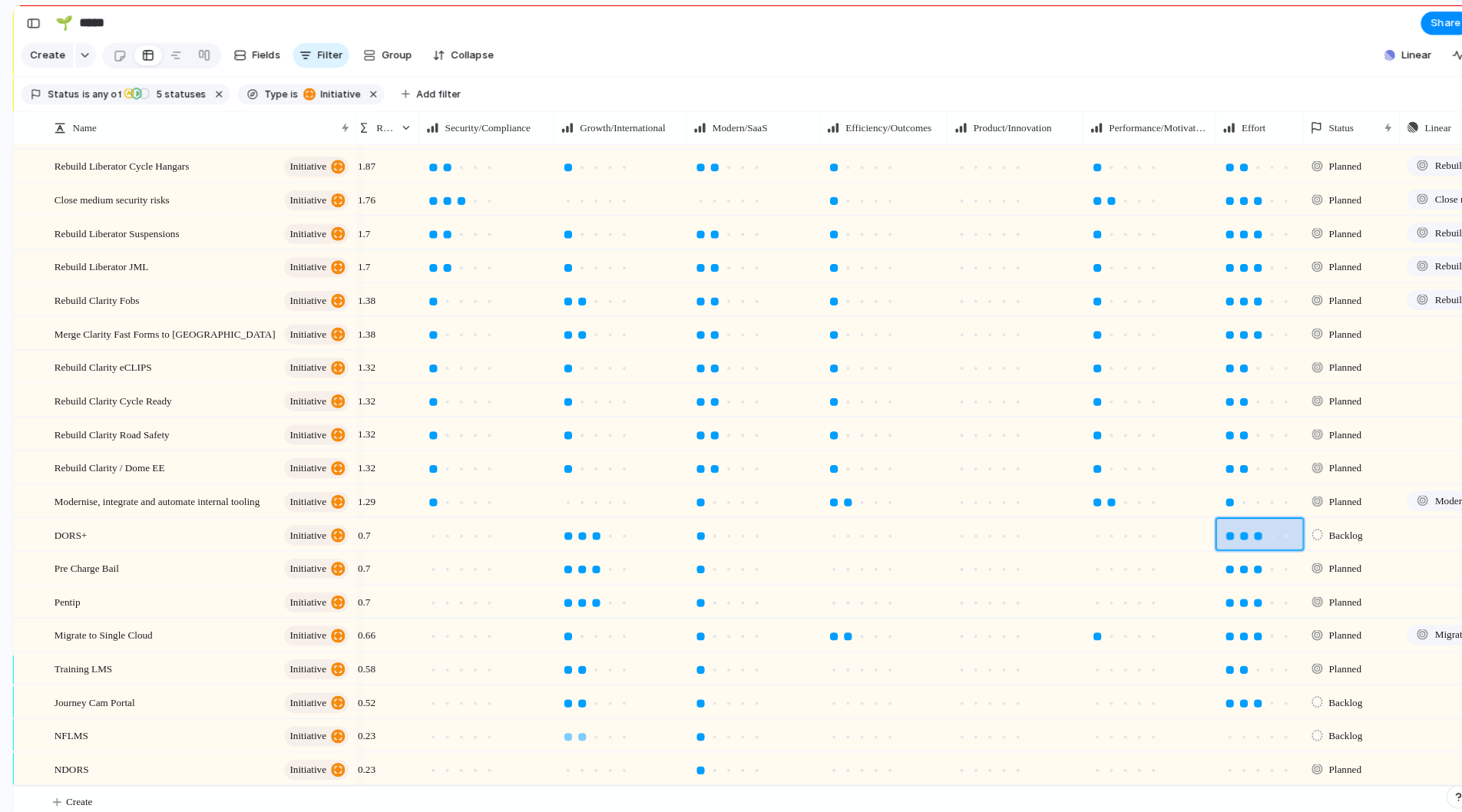
click at [577, 725] on div at bounding box center [574, 726] width 7 height 7
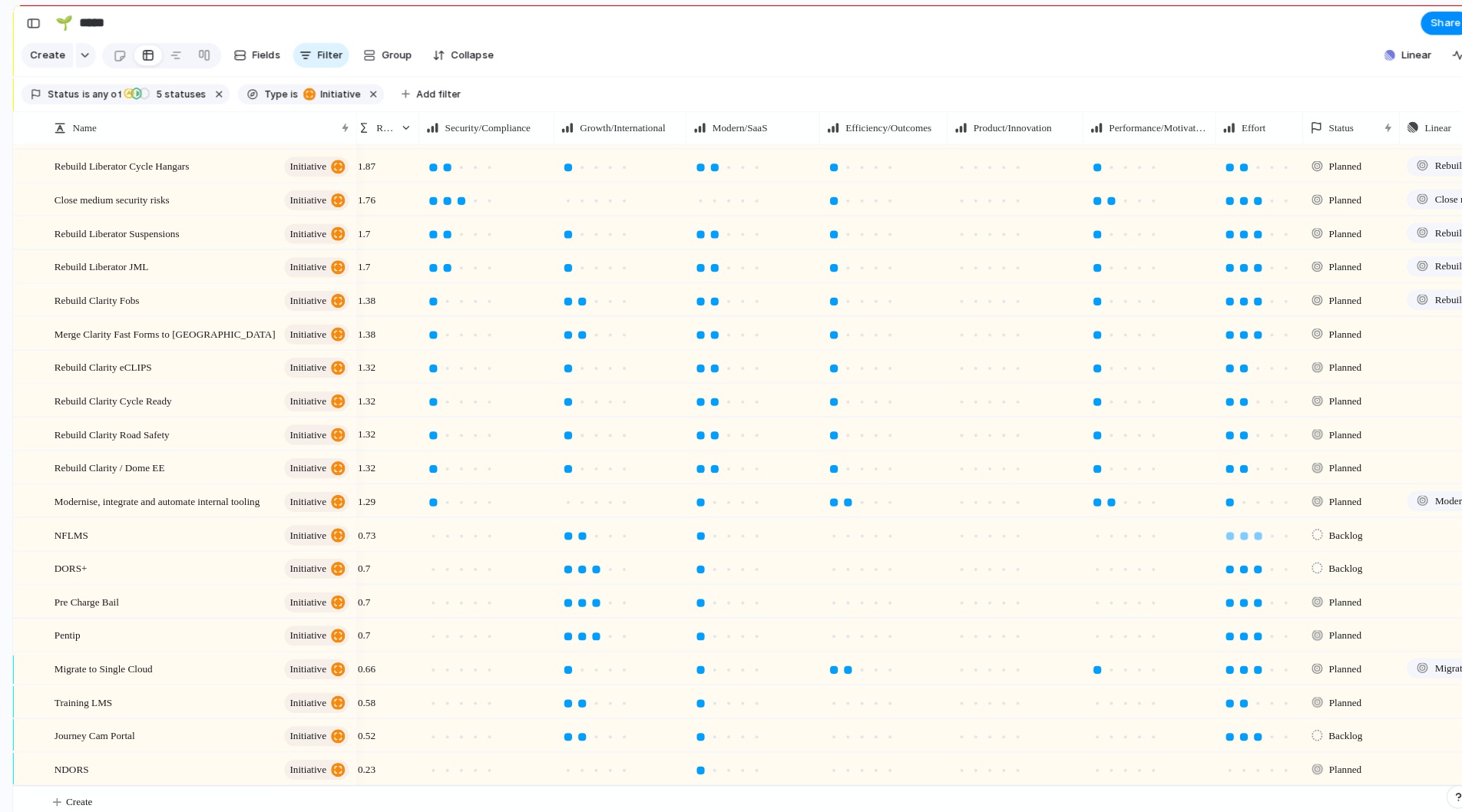
click at [1237, 530] on div at bounding box center [1240, 528] width 7 height 7
click at [850, 495] on div at bounding box center [849, 495] width 7 height 7
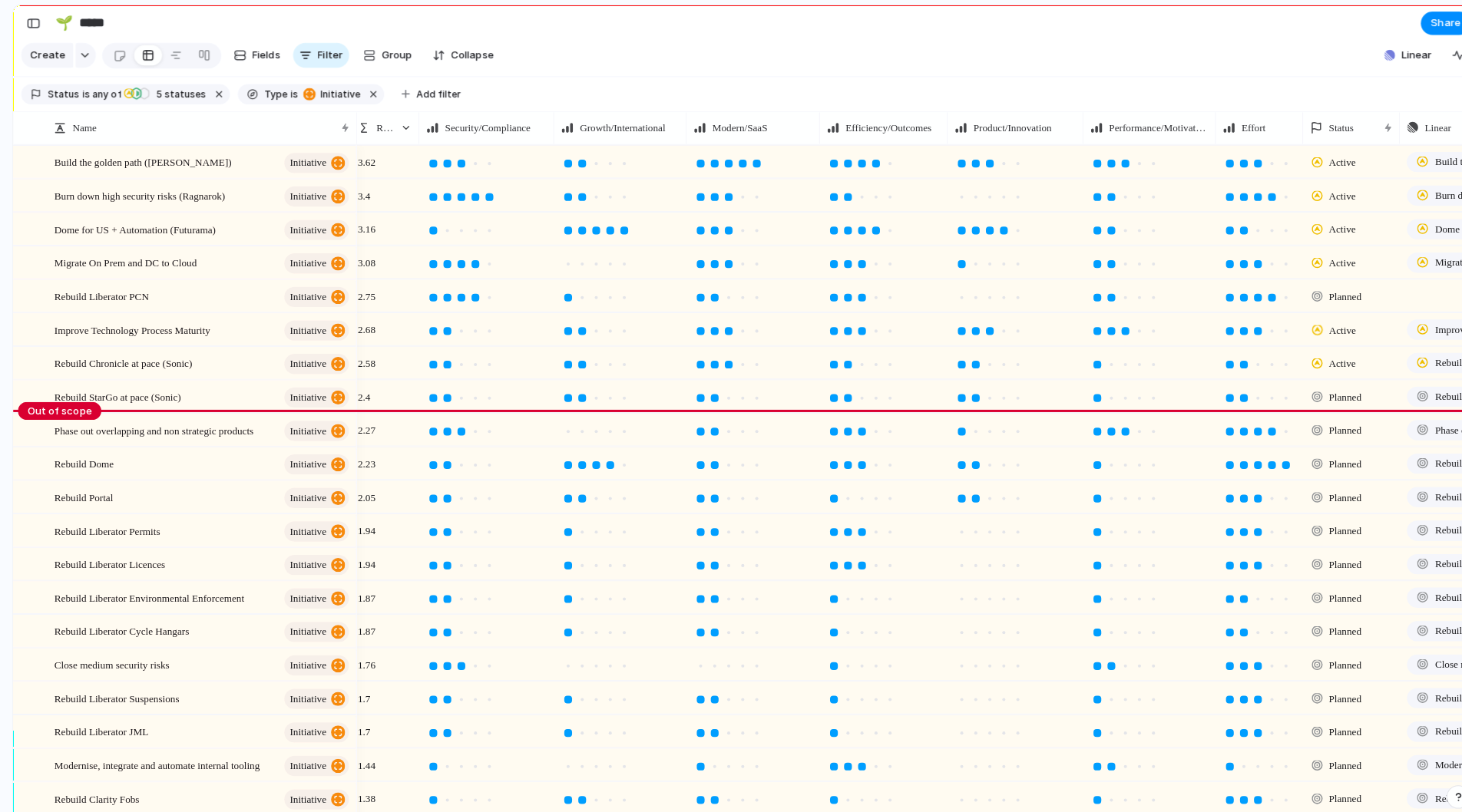
scroll to position [0, 0]
click at [400, 131] on div at bounding box center [400, 126] width 11 height 11
click at [394, 166] on span "Modify" at bounding box center [394, 172] width 33 height 15
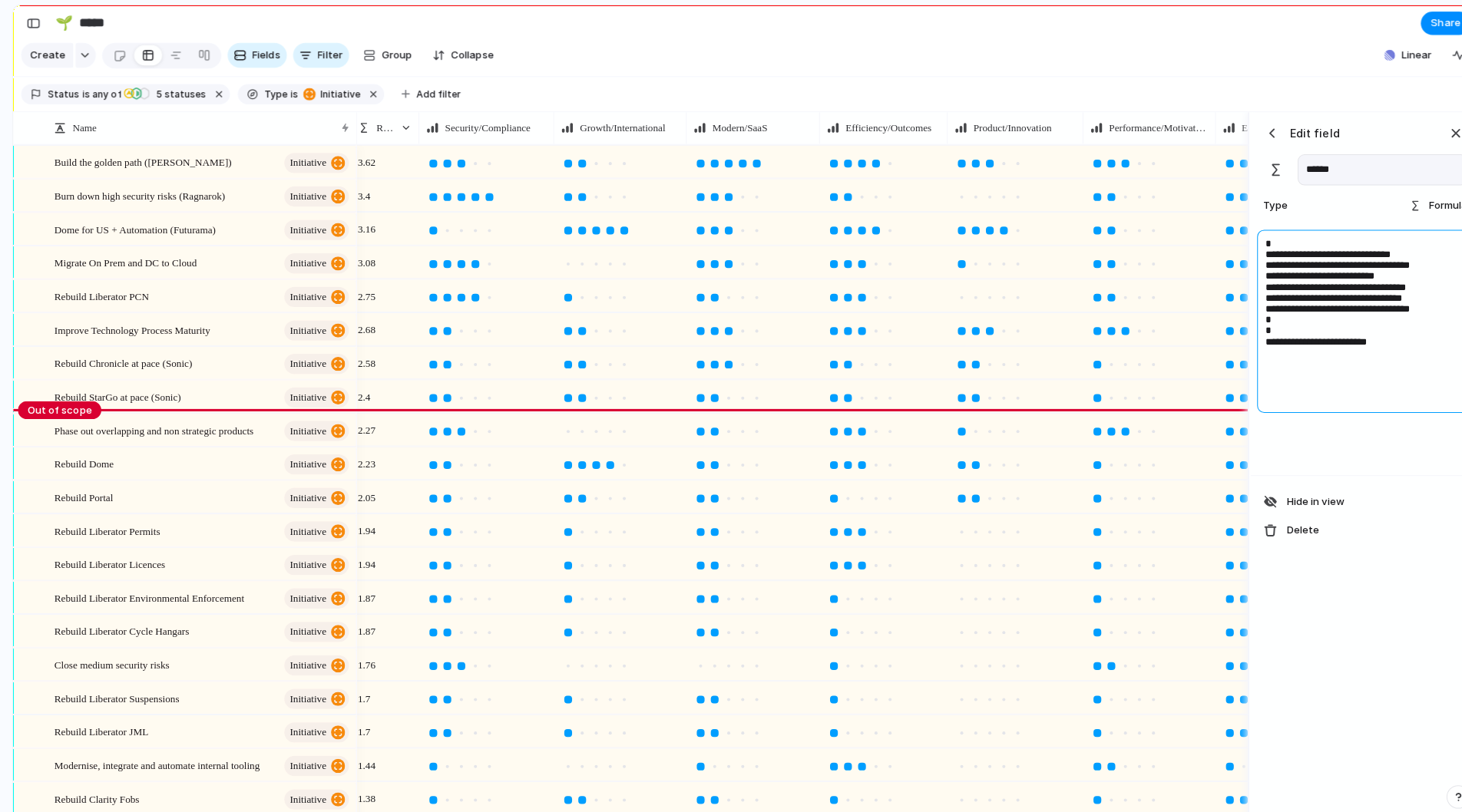
click at [1371, 265] on textarea "**********" at bounding box center [1343, 316] width 210 height 180
type textarea "**********"
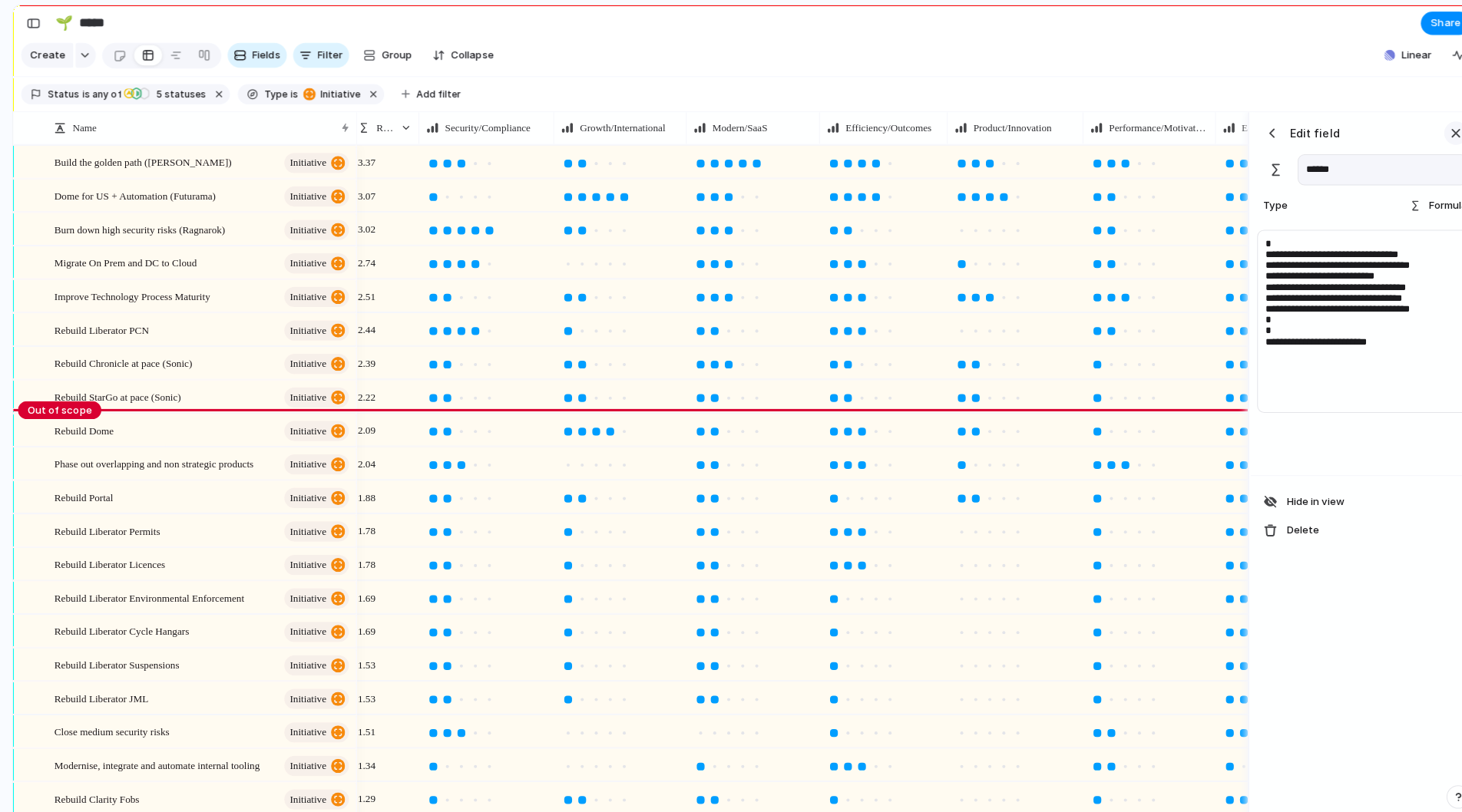
click at [1432, 140] on div "button" at bounding box center [1435, 131] width 17 height 17
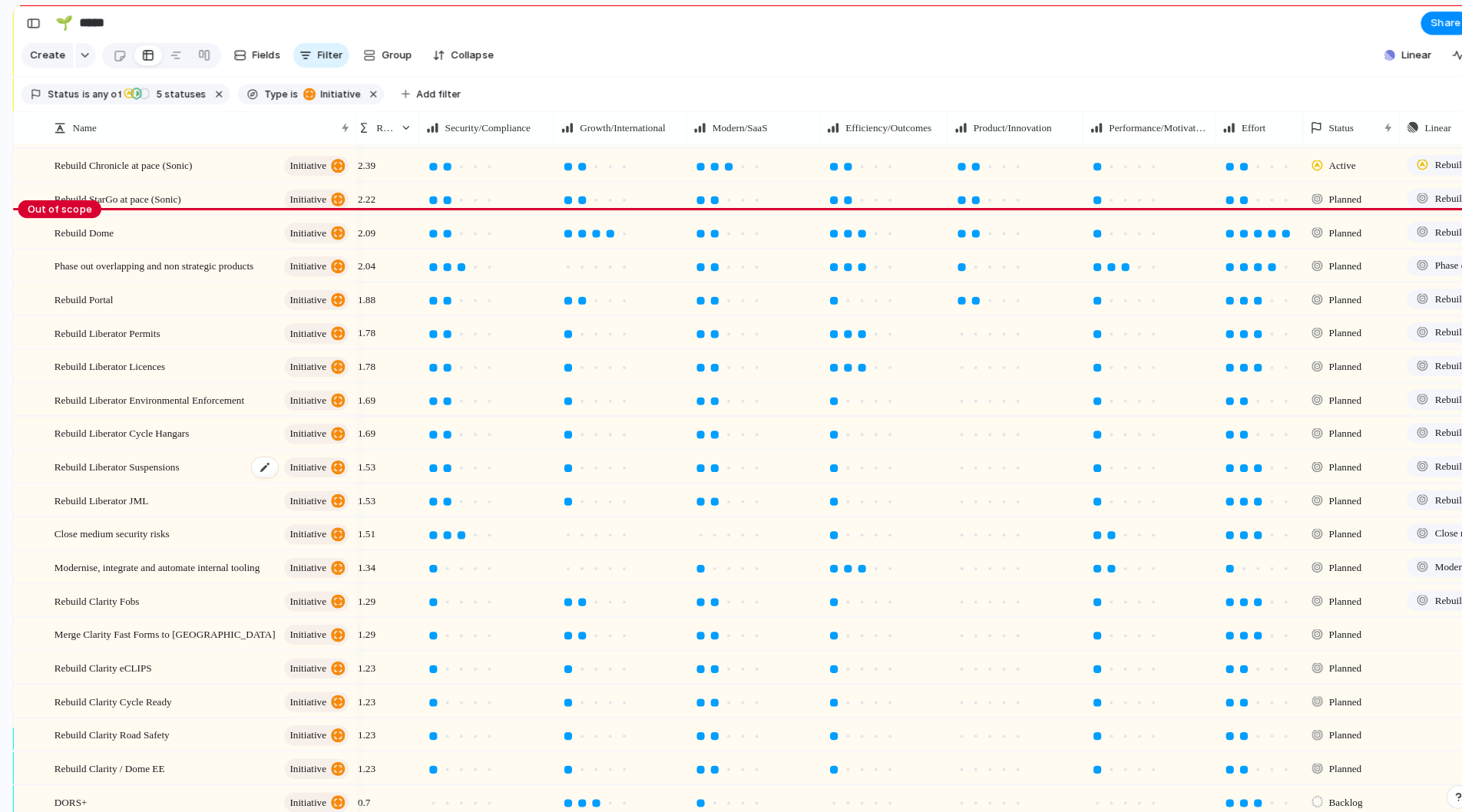
scroll to position [200, 0]
click at [1238, 265] on div at bounding box center [1240, 262] width 7 height 7
